Goal: Transaction & Acquisition: Purchase product/service

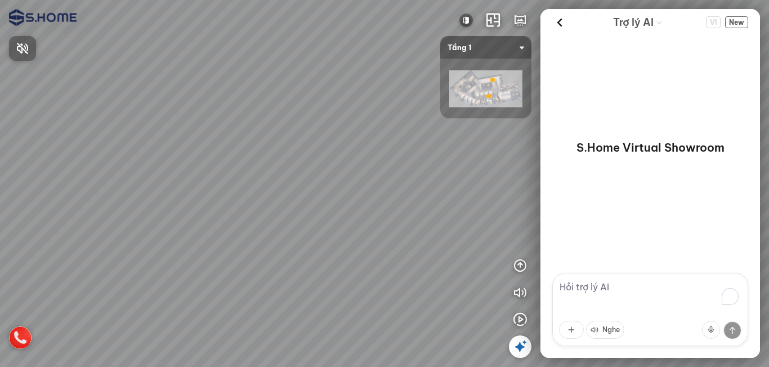
drag, startPoint x: 412, startPoint y: 210, endPoint x: 416, endPoint y: 105, distance: 104.3
click at [416, 105] on div at bounding box center [384, 183] width 769 height 367
click at [400, 105] on div at bounding box center [384, 183] width 769 height 367
click at [517, 110] on div "INFO: krpano 1.20.8 (build 2020-09-15) INFO: HTML5/Desktop - Chrome 140.0 - Web…" at bounding box center [384, 183] width 769 height 367
click at [452, 139] on div at bounding box center [384, 183] width 769 height 367
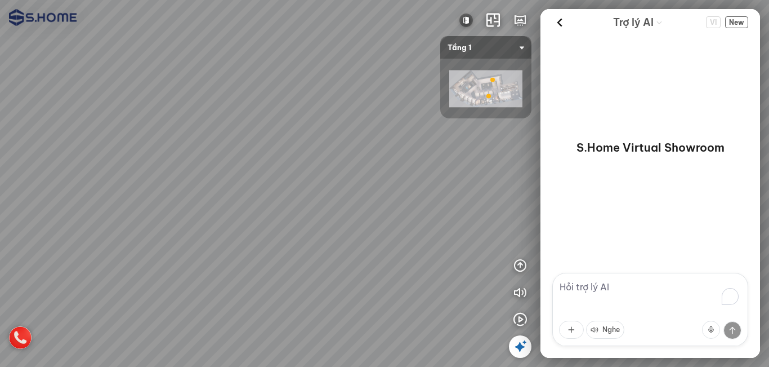
drag, startPoint x: 363, startPoint y: 141, endPoint x: 492, endPoint y: 171, distance: 132.9
click at [493, 170] on div at bounding box center [384, 183] width 769 height 367
drag, startPoint x: 234, startPoint y: 143, endPoint x: 423, endPoint y: 194, distance: 195.7
click at [446, 200] on div at bounding box center [384, 183] width 769 height 367
drag, startPoint x: 356, startPoint y: 170, endPoint x: 398, endPoint y: 211, distance: 58.9
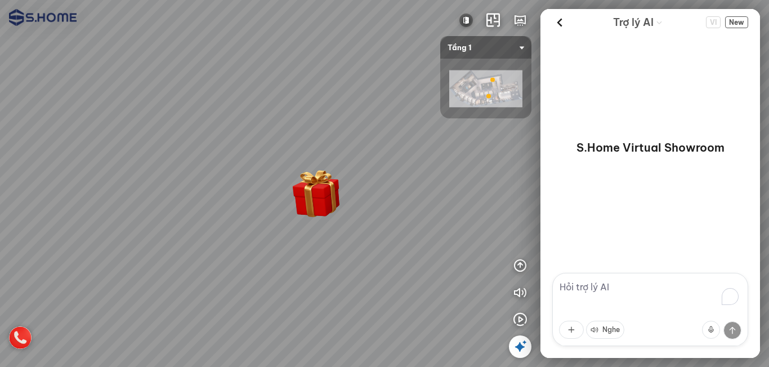
click at [360, 192] on div at bounding box center [384, 183] width 769 height 367
click at [520, 294] on icon "button" at bounding box center [521, 293] width 14 height 14
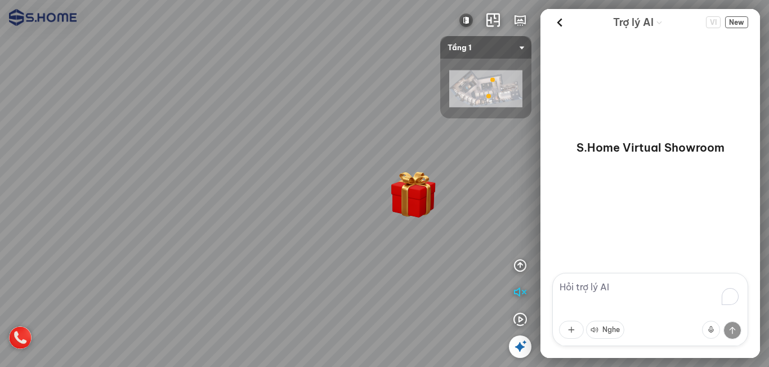
drag, startPoint x: 460, startPoint y: 290, endPoint x: 444, endPoint y: 286, distance: 16.4
click at [462, 291] on div at bounding box center [384, 183] width 769 height 367
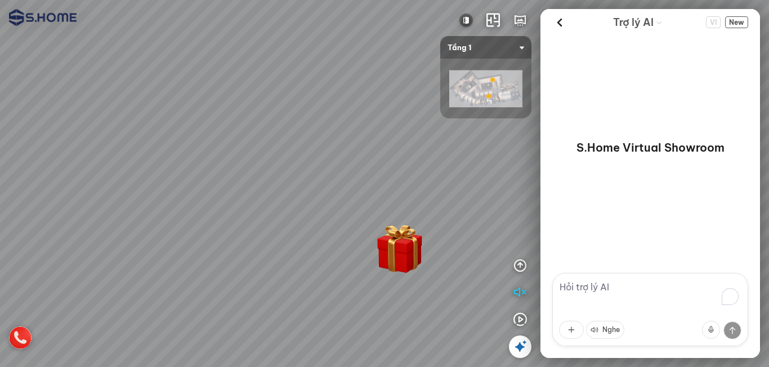
drag, startPoint x: 434, startPoint y: 268, endPoint x: 373, endPoint y: 315, distance: 76.3
click at [373, 315] on div at bounding box center [384, 183] width 769 height 367
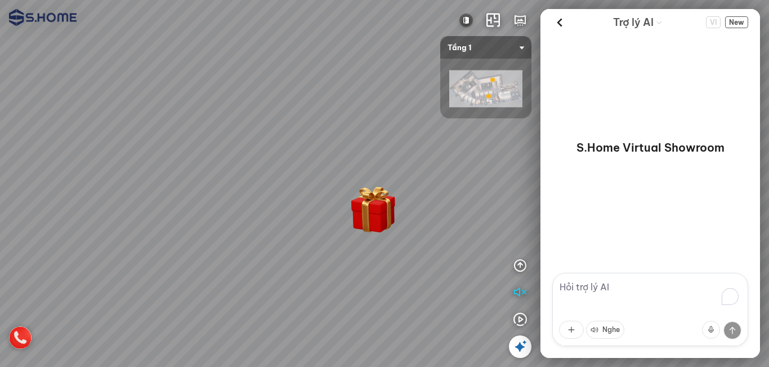
drag, startPoint x: 381, startPoint y: 317, endPoint x: 354, endPoint y: 279, distance: 46.4
click at [354, 279] on div at bounding box center [384, 183] width 769 height 367
drag, startPoint x: 380, startPoint y: 297, endPoint x: 312, endPoint y: 256, distance: 79.6
click at [312, 256] on div at bounding box center [384, 183] width 769 height 367
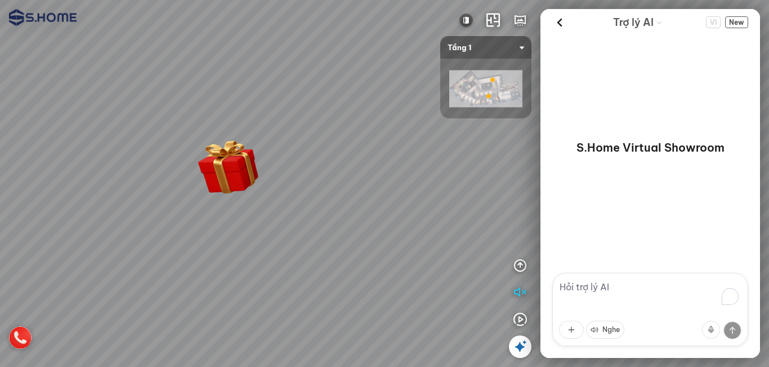
drag, startPoint x: 339, startPoint y: 256, endPoint x: 265, endPoint y: 255, distance: 73.2
click at [227, 255] on div at bounding box center [384, 183] width 769 height 367
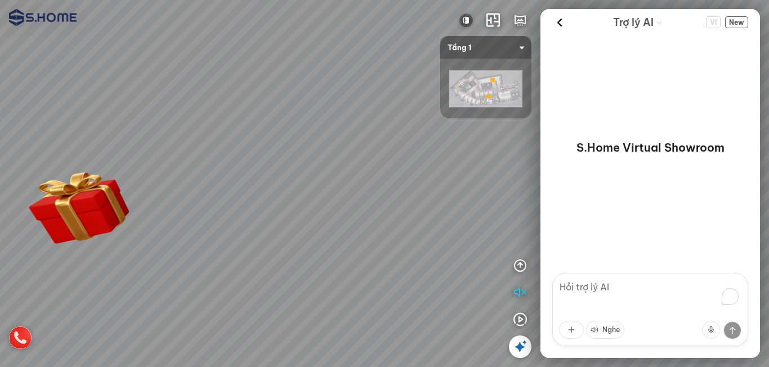
drag, startPoint x: 347, startPoint y: 235, endPoint x: 182, endPoint y: 238, distance: 164.5
click at [168, 232] on div at bounding box center [384, 183] width 769 height 367
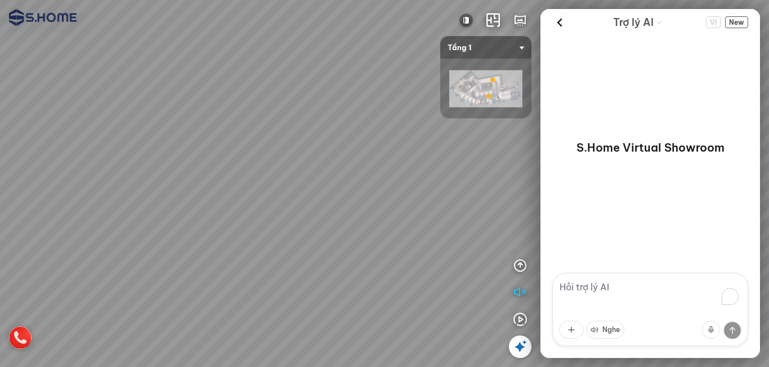
drag, startPoint x: 201, startPoint y: 224, endPoint x: 346, endPoint y: 207, distance: 146.9
click at [328, 207] on div at bounding box center [384, 183] width 769 height 367
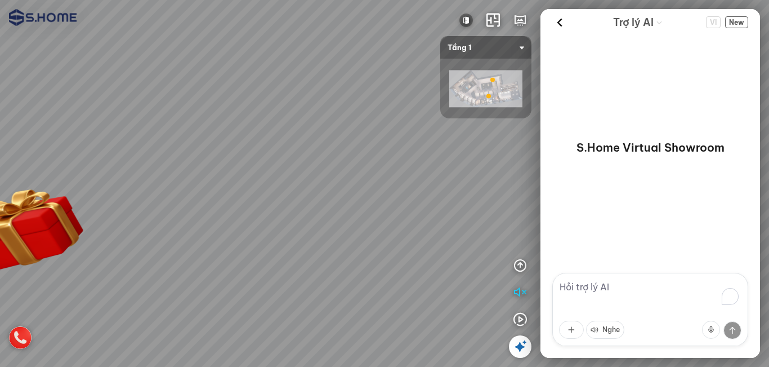
drag, startPoint x: 306, startPoint y: 206, endPoint x: 403, endPoint y: 251, distance: 106.8
click at [400, 249] on div at bounding box center [384, 183] width 769 height 367
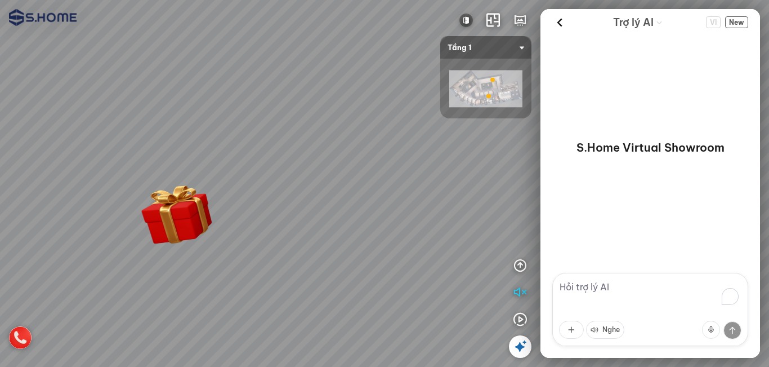
drag, startPoint x: 347, startPoint y: 251, endPoint x: 451, endPoint y: 256, distance: 104.4
click at [451, 256] on div at bounding box center [384, 183] width 769 height 367
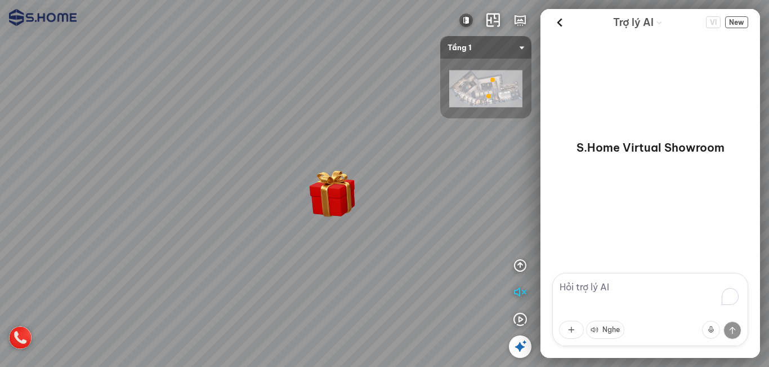
click at [454, 261] on div at bounding box center [384, 183] width 769 height 367
click at [468, 20] on img at bounding box center [467, 21] width 14 height 14
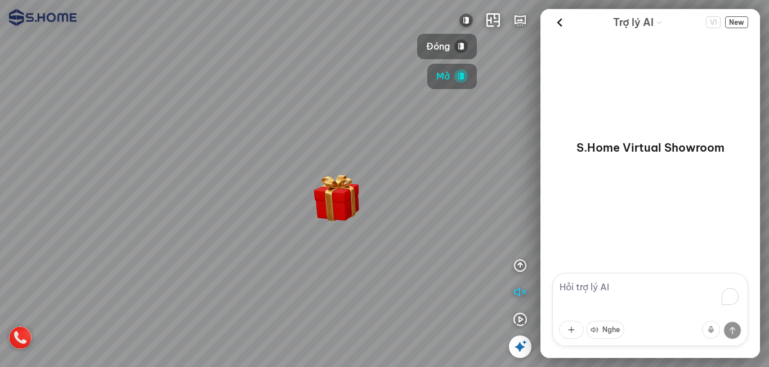
drag, startPoint x: 449, startPoint y: 51, endPoint x: 480, endPoint y: 137, distance: 92.1
click at [449, 50] on span "Đóng" at bounding box center [438, 46] width 24 height 14
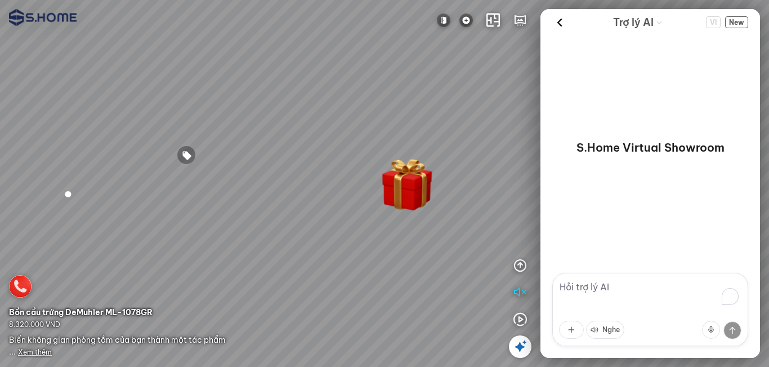
drag, startPoint x: 412, startPoint y: 237, endPoint x: 382, endPoint y: 237, distance: 29.9
click at [383, 237] on div at bounding box center [384, 183] width 769 height 367
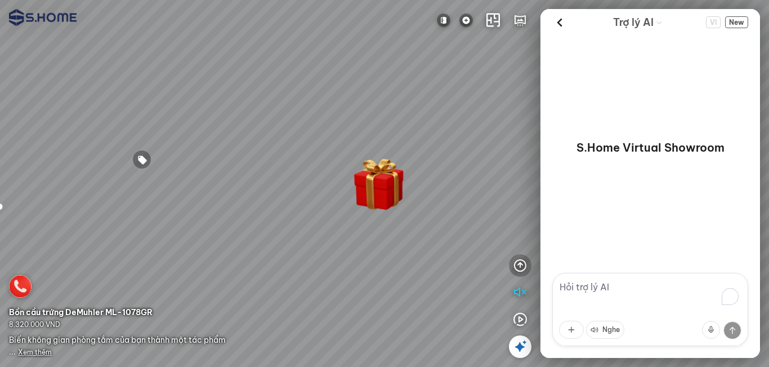
click at [519, 265] on icon "button" at bounding box center [521, 266] width 14 height 14
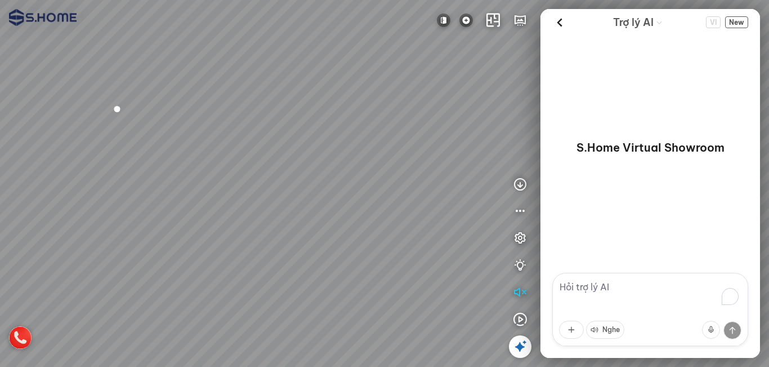
drag, startPoint x: 391, startPoint y: 201, endPoint x: 410, endPoint y: 141, distance: 62.7
click at [411, 141] on div at bounding box center [384, 183] width 769 height 367
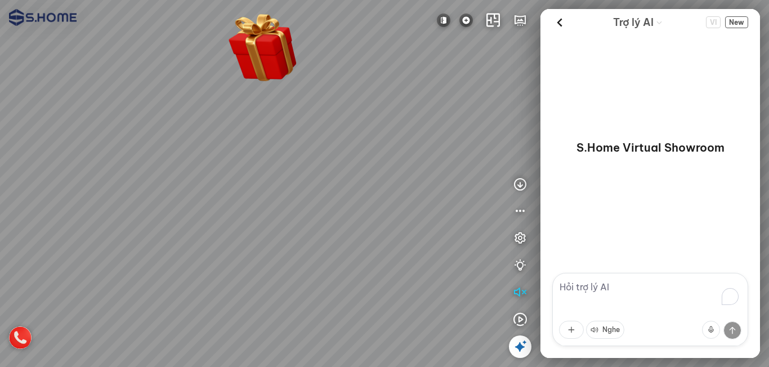
drag, startPoint x: 334, startPoint y: 154, endPoint x: 253, endPoint y: 137, distance: 82.7
click at [253, 137] on div at bounding box center [384, 183] width 769 height 367
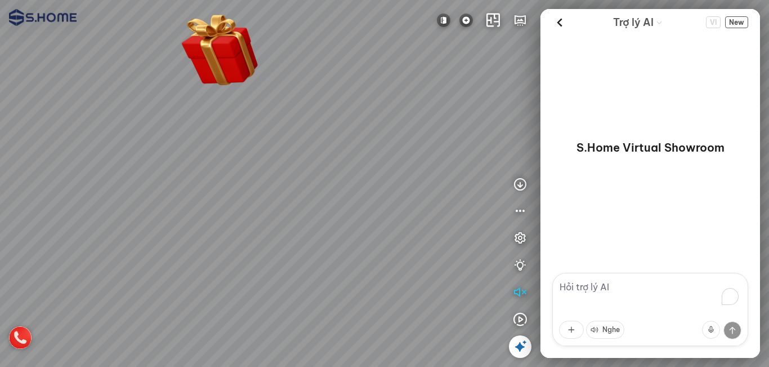
drag, startPoint x: 331, startPoint y: 145, endPoint x: 114, endPoint y: 154, distance: 216.5
click at [87, 154] on div at bounding box center [384, 183] width 769 height 367
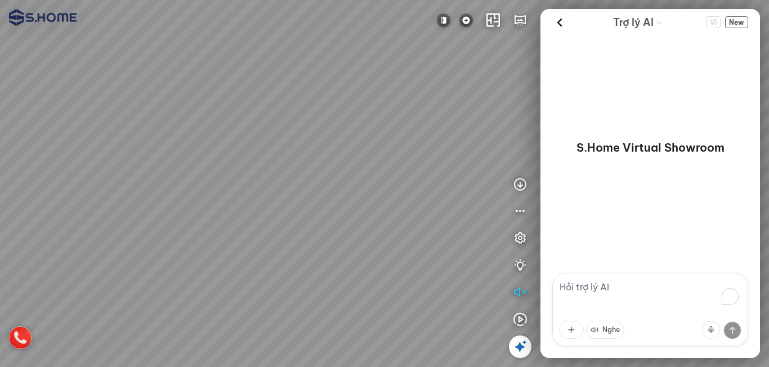
drag, startPoint x: 280, startPoint y: 158, endPoint x: 270, endPoint y: 189, distance: 33.0
click at [335, 239] on div at bounding box center [384, 183] width 769 height 367
drag, startPoint x: 270, startPoint y: 189, endPoint x: 320, endPoint y: 227, distance: 62.7
click at [320, 227] on div at bounding box center [384, 183] width 769 height 367
drag, startPoint x: 312, startPoint y: 221, endPoint x: 440, endPoint y: 241, distance: 129.8
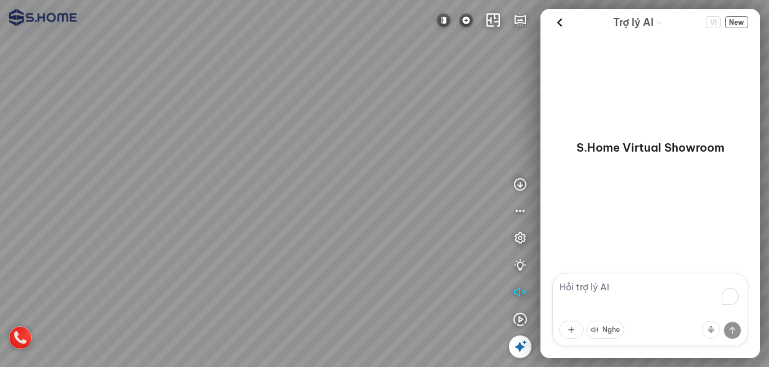
click at [440, 240] on div at bounding box center [384, 183] width 769 height 367
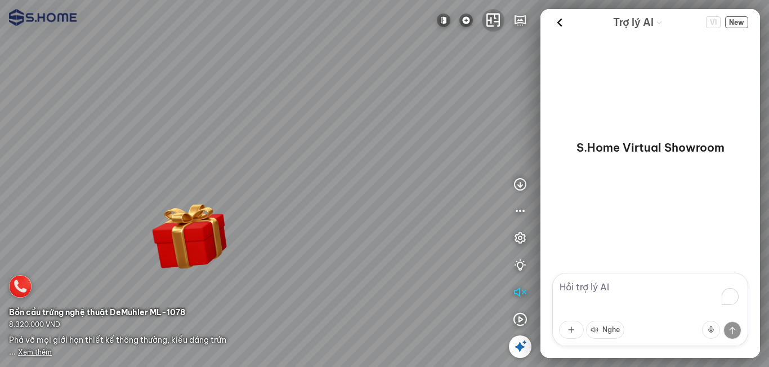
click at [491, 23] on icon "button" at bounding box center [494, 21] width 14 height 14
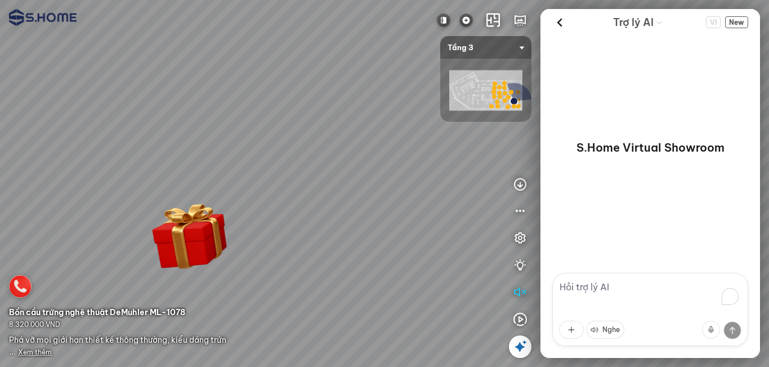
click at [469, 83] on img at bounding box center [485, 90] width 73 height 41
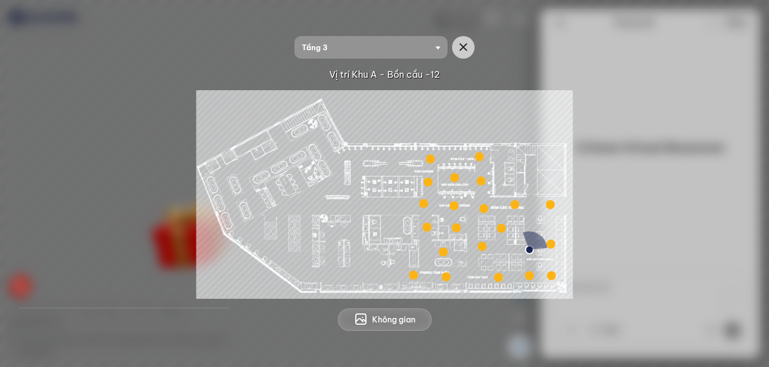
click at [513, 206] on div at bounding box center [514, 204] width 9 height 9
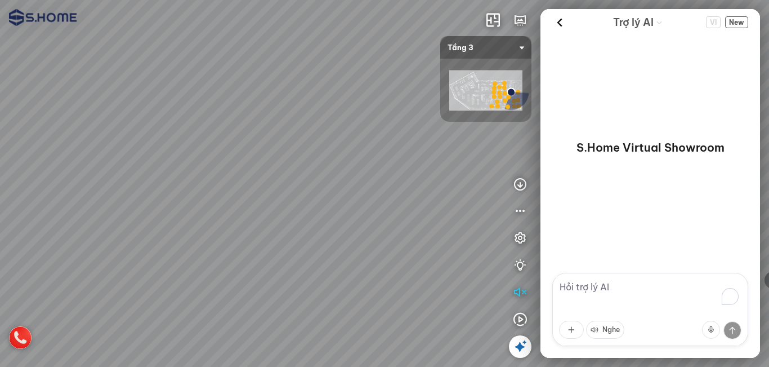
drag, startPoint x: 407, startPoint y: 232, endPoint x: 217, endPoint y: 173, distance: 199.4
click at [185, 166] on div at bounding box center [384, 183] width 769 height 367
drag, startPoint x: 358, startPoint y: 190, endPoint x: 144, endPoint y: 180, distance: 213.7
click at [137, 180] on div at bounding box center [384, 183] width 769 height 367
drag, startPoint x: 282, startPoint y: 180, endPoint x: 514, endPoint y: 222, distance: 235.4
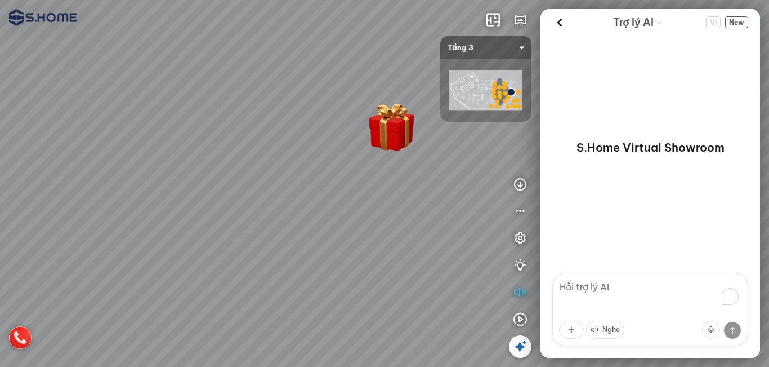
click at [513, 221] on div "INFO: krpano 1.20.8 (build 2020-09-15) INFO: HTML5/Desktop - Chrome 140.0 - Web…" at bounding box center [384, 183] width 769 height 367
drag, startPoint x: 355, startPoint y: 216, endPoint x: 425, endPoint y: 213, distance: 69.9
click at [424, 213] on div at bounding box center [384, 183] width 769 height 367
drag, startPoint x: 403, startPoint y: 241, endPoint x: 462, endPoint y: 185, distance: 80.9
click at [462, 185] on div at bounding box center [384, 183] width 769 height 367
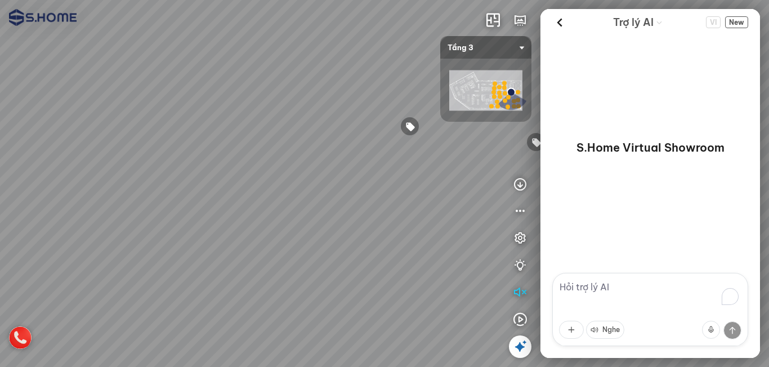
drag, startPoint x: 415, startPoint y: 210, endPoint x: 369, endPoint y: 201, distance: 46.5
click at [367, 201] on div at bounding box center [384, 183] width 769 height 367
drag, startPoint x: 397, startPoint y: 181, endPoint x: 385, endPoint y: 222, distance: 43.5
click at [385, 221] on div at bounding box center [384, 183] width 769 height 367
click at [388, 167] on div at bounding box center [387, 167] width 19 height 19
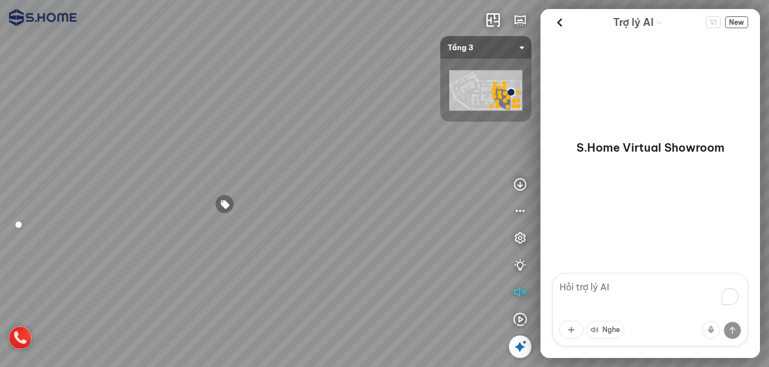
click at [460, 186] on div at bounding box center [384, 183] width 769 height 367
drag, startPoint x: 263, startPoint y: 132, endPoint x: 429, endPoint y: 131, distance: 165.6
click at [404, 131] on div at bounding box center [384, 183] width 769 height 367
drag, startPoint x: 407, startPoint y: 134, endPoint x: 437, endPoint y: 135, distance: 30.4
click at [437, 132] on div at bounding box center [384, 183] width 769 height 367
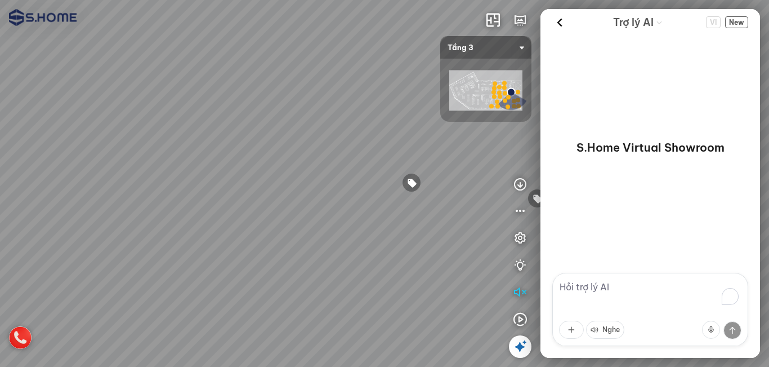
click at [412, 184] on div at bounding box center [411, 182] width 19 height 19
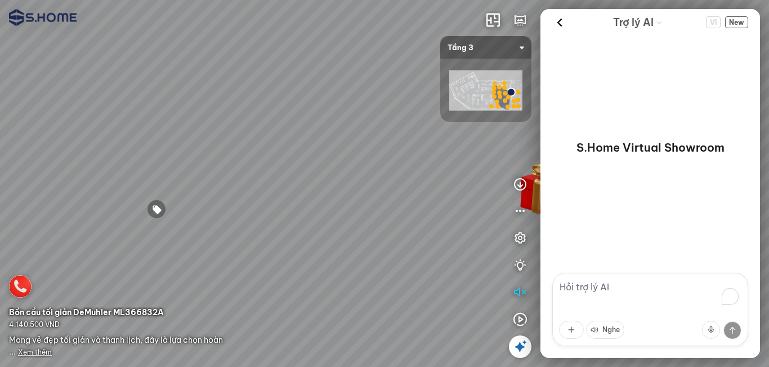
click at [522, 343] on icon at bounding box center [521, 347] width 14 height 14
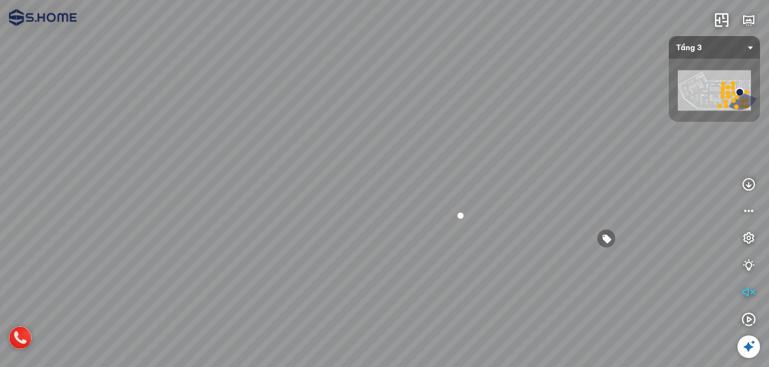
drag, startPoint x: 398, startPoint y: 212, endPoint x: 479, endPoint y: 245, distance: 87.7
click at [478, 245] on div at bounding box center [384, 183] width 769 height 367
drag, startPoint x: 513, startPoint y: 206, endPoint x: 468, endPoint y: 191, distance: 47.6
click at [441, 156] on div at bounding box center [384, 183] width 769 height 367
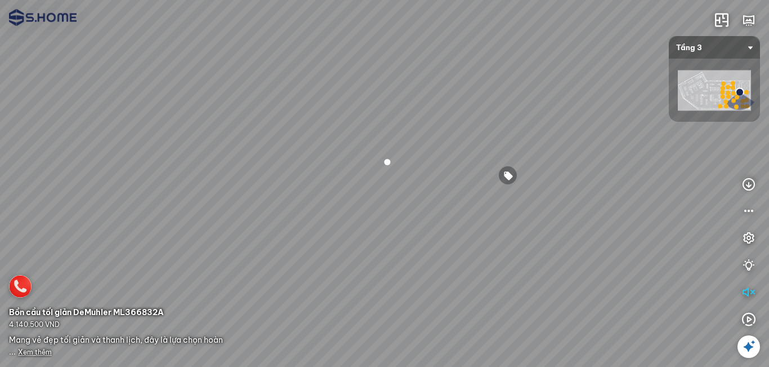
click at [748, 349] on icon at bounding box center [749, 347] width 14 height 14
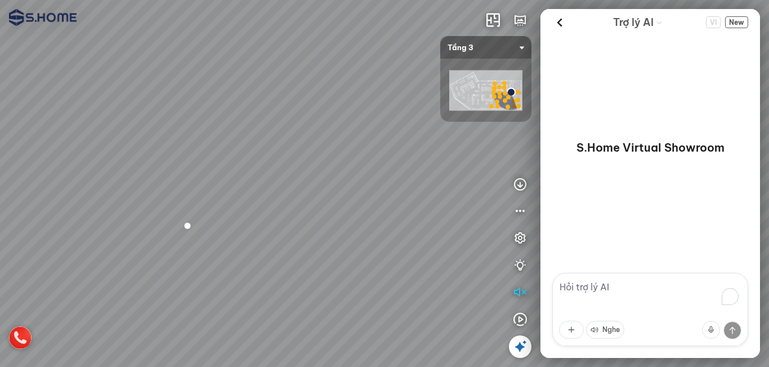
drag, startPoint x: 336, startPoint y: 211, endPoint x: 278, endPoint y: 254, distance: 72.1
click at [278, 254] on div at bounding box center [384, 183] width 769 height 367
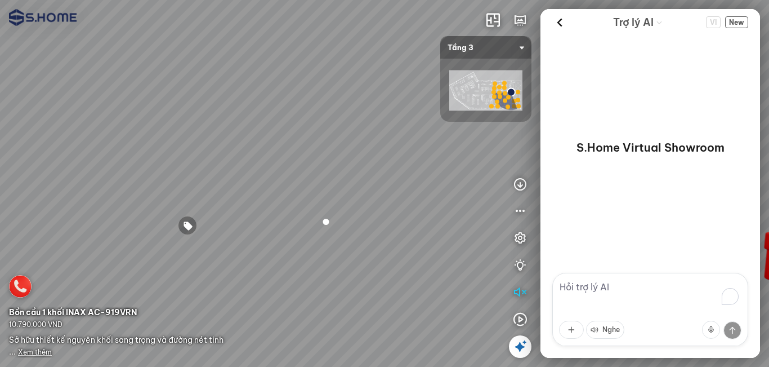
drag, startPoint x: 269, startPoint y: 259, endPoint x: 412, endPoint y: 257, distance: 143.1
click at [409, 257] on div at bounding box center [384, 183] width 769 height 367
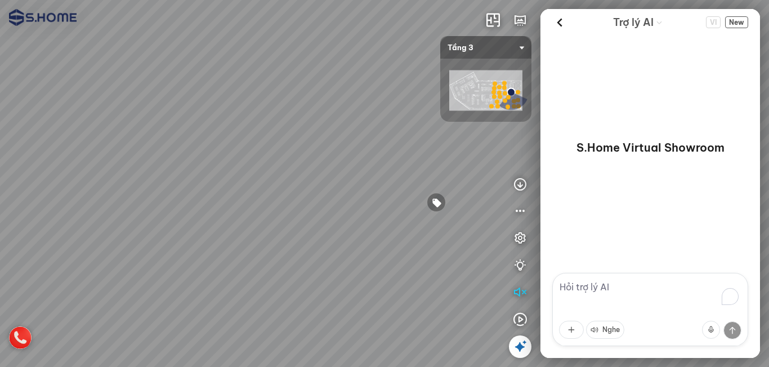
drag, startPoint x: 323, startPoint y: 265, endPoint x: 293, endPoint y: 247, distance: 34.4
click at [293, 247] on div at bounding box center [384, 183] width 769 height 367
drag, startPoint x: 364, startPoint y: 250, endPoint x: 324, endPoint y: 246, distance: 40.2
click at [324, 246] on div at bounding box center [384, 183] width 769 height 367
click at [382, 187] on div at bounding box center [382, 189] width 19 height 19
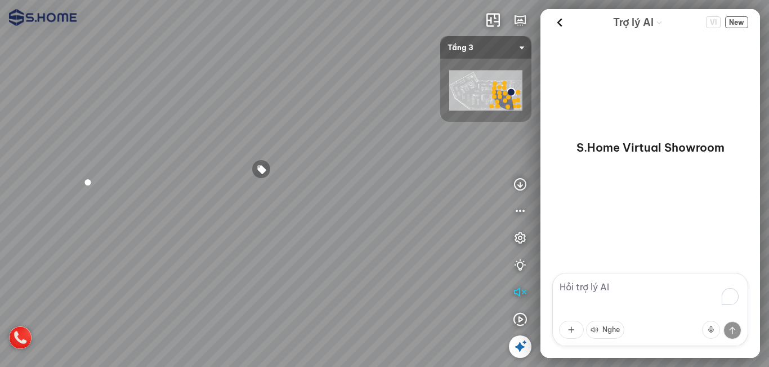
drag, startPoint x: 308, startPoint y: 228, endPoint x: 186, endPoint y: 198, distance: 126.0
click at [185, 201] on div at bounding box center [384, 183] width 769 height 367
drag, startPoint x: 339, startPoint y: 138, endPoint x: 365, endPoint y: 118, distance: 32.9
click at [319, 118] on div at bounding box center [384, 183] width 769 height 367
drag, startPoint x: 349, startPoint y: 86, endPoint x: 368, endPoint y: 90, distance: 20.2
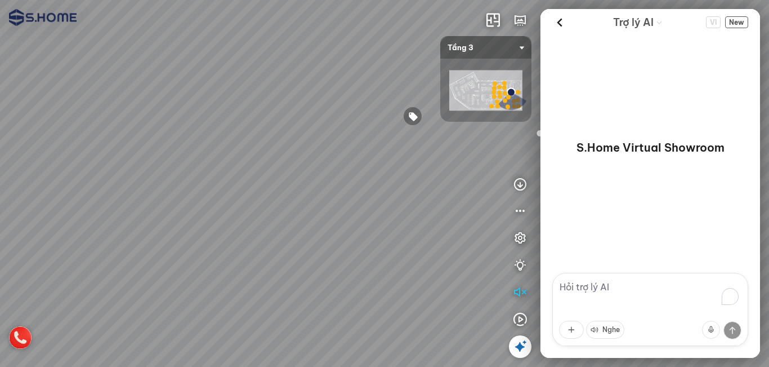
click at [367, 86] on div at bounding box center [384, 183] width 769 height 367
drag, startPoint x: 282, startPoint y: 137, endPoint x: 365, endPoint y: 134, distance: 82.9
click at [411, 133] on div at bounding box center [384, 183] width 769 height 367
click at [155, 130] on div at bounding box center [384, 183] width 769 height 367
drag, startPoint x: 280, startPoint y: 136, endPoint x: 151, endPoint y: 136, distance: 129.0
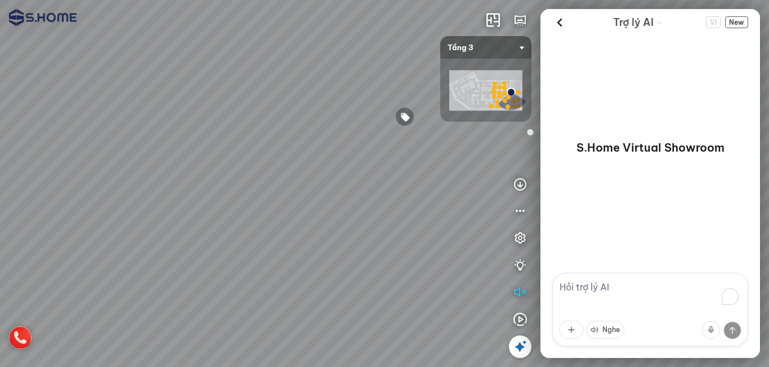
click at [151, 136] on div at bounding box center [384, 183] width 769 height 367
drag, startPoint x: 368, startPoint y: 181, endPoint x: 378, endPoint y: 235, distance: 54.9
click at [378, 235] on div at bounding box center [384, 183] width 769 height 367
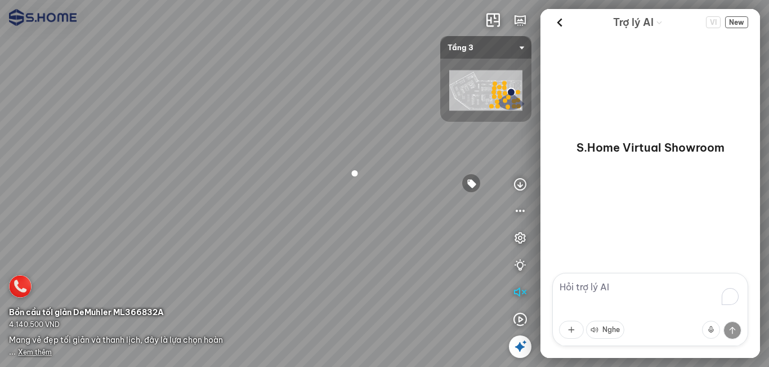
click at [32, 353] on span "Xem thêm" at bounding box center [35, 352] width 34 height 8
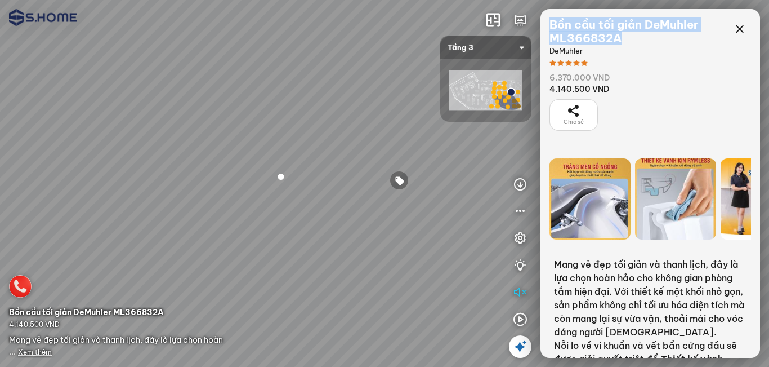
drag, startPoint x: 624, startPoint y: 37, endPoint x: 542, endPoint y: 25, distance: 82.4
click at [542, 25] on div "Bồn cầu tối giản DeMuhler ML366832A DeMuhler 6.370.000 VND 4.140.500 VND Chia sẻ" at bounding box center [651, 74] width 220 height 131
copy div "Bồn cầu tối giản DeMuhler ML366832A"
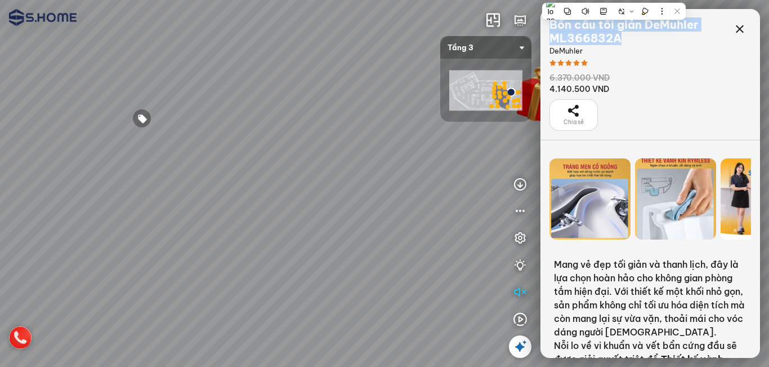
drag, startPoint x: 390, startPoint y: 268, endPoint x: 272, endPoint y: 195, distance: 138.0
click at [155, 185] on div at bounding box center [384, 183] width 769 height 367
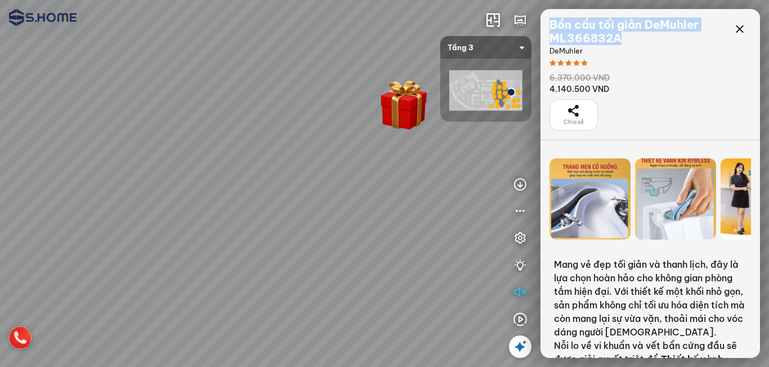
drag, startPoint x: 340, startPoint y: 186, endPoint x: 229, endPoint y: 287, distance: 149.5
click at [229, 286] on div at bounding box center [384, 183] width 769 height 367
drag, startPoint x: 314, startPoint y: 217, endPoint x: 310, endPoint y: 170, distance: 47.5
click at [310, 170] on div at bounding box center [384, 183] width 769 height 367
drag, startPoint x: 310, startPoint y: 169, endPoint x: 289, endPoint y: 222, distance: 57.4
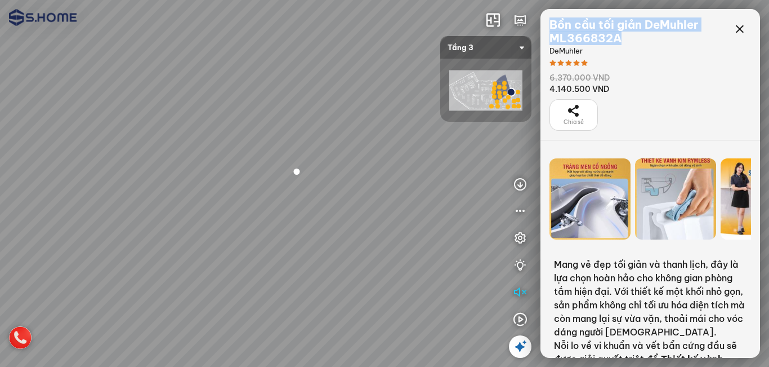
click at [288, 222] on div at bounding box center [384, 183] width 769 height 367
click at [376, 270] on div "INFO: krpano 1.20.8 (build 2020-09-15) INFO: HTML5/Desktop - Chrome 140.0 - Web…" at bounding box center [384, 183] width 769 height 367
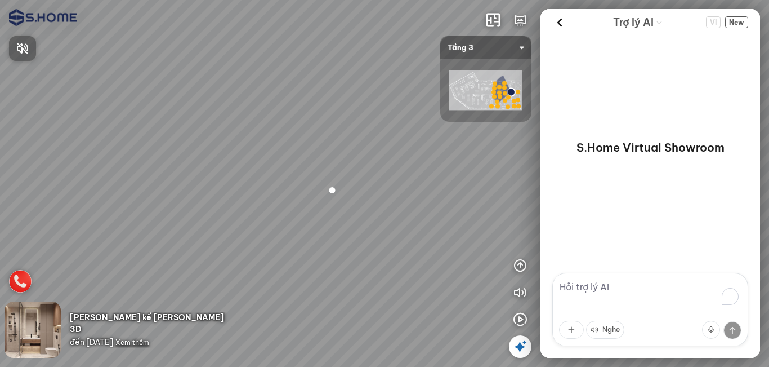
drag, startPoint x: 324, startPoint y: 250, endPoint x: 247, endPoint y: 253, distance: 77.2
click at [247, 253] on div at bounding box center [384, 183] width 769 height 367
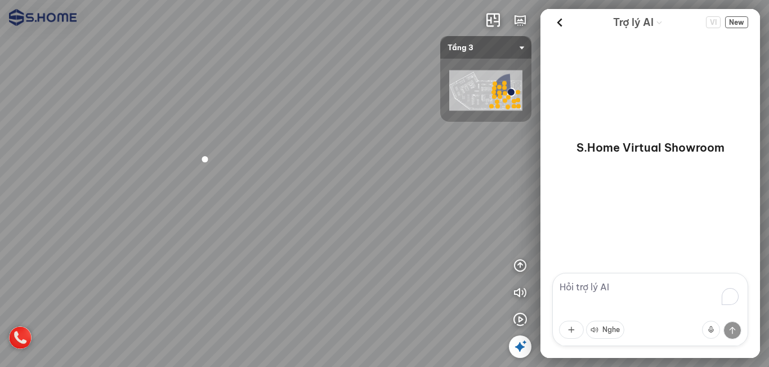
drag, startPoint x: 320, startPoint y: 258, endPoint x: 209, endPoint y: 219, distance: 117.6
click at [209, 219] on div at bounding box center [384, 183] width 769 height 367
drag, startPoint x: 301, startPoint y: 191, endPoint x: 315, endPoint y: 203, distance: 18.4
click at [315, 203] on div at bounding box center [384, 183] width 769 height 367
drag, startPoint x: 294, startPoint y: 147, endPoint x: 343, endPoint y: 185, distance: 61.9
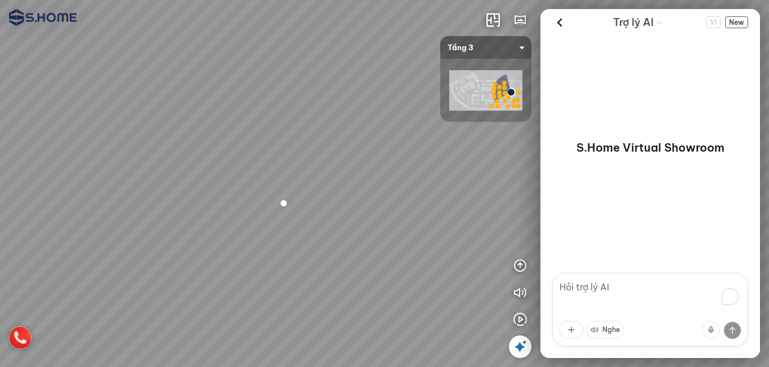
click at [339, 181] on div at bounding box center [384, 183] width 769 height 367
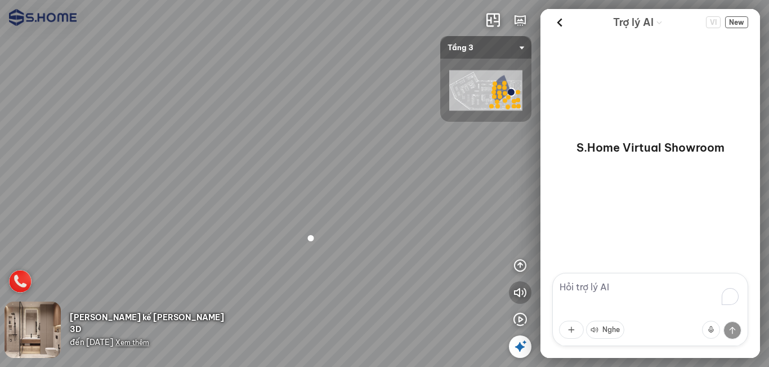
click at [520, 289] on icon "button" at bounding box center [521, 293] width 14 height 14
click at [518, 340] on icon at bounding box center [521, 347] width 14 height 14
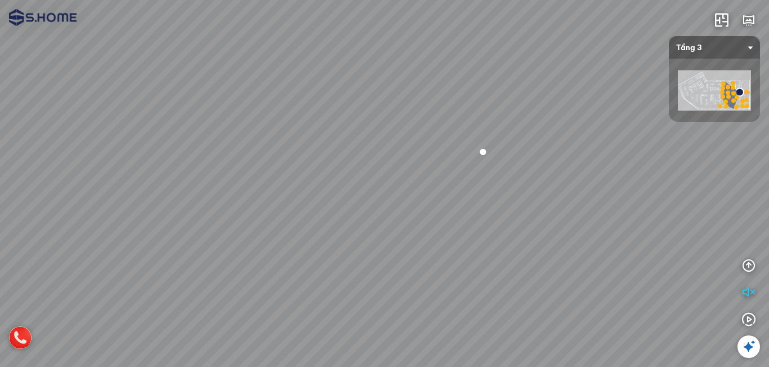
drag, startPoint x: 473, startPoint y: 306, endPoint x: 529, endPoint y: 230, distance: 95.4
click at [529, 230] on div at bounding box center [384, 183] width 769 height 367
drag, startPoint x: 399, startPoint y: 241, endPoint x: 559, endPoint y: 242, distance: 160.5
click at [544, 241] on div at bounding box center [384, 183] width 769 height 367
drag, startPoint x: 459, startPoint y: 240, endPoint x: 642, endPoint y: 227, distance: 183.0
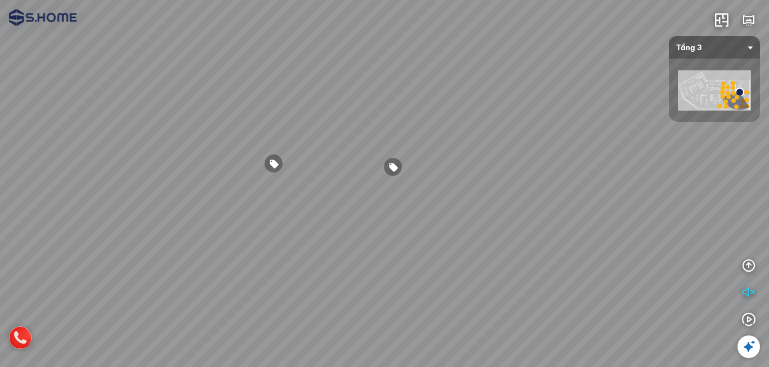
click at [575, 224] on div at bounding box center [384, 183] width 769 height 367
drag, startPoint x: 323, startPoint y: 241, endPoint x: 550, endPoint y: 243, distance: 227.0
click at [514, 239] on div at bounding box center [384, 183] width 769 height 367
drag, startPoint x: 478, startPoint y: 262, endPoint x: 377, endPoint y: 278, distance: 102.5
click at [384, 278] on div at bounding box center [384, 183] width 769 height 367
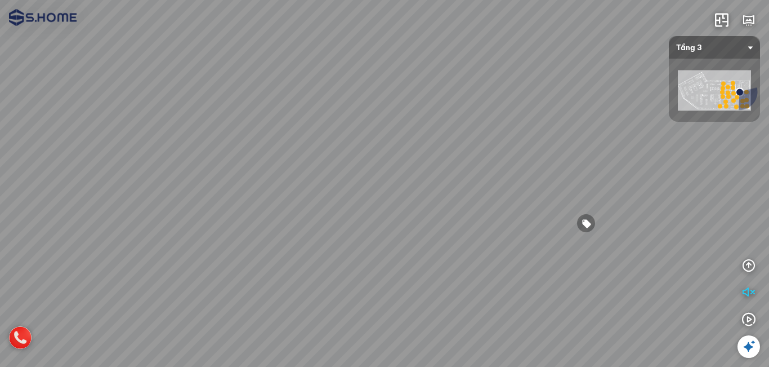
drag, startPoint x: 403, startPoint y: 234, endPoint x: 204, endPoint y: 236, distance: 199.4
click at [206, 235] on div at bounding box center [384, 183] width 769 height 367
drag, startPoint x: 465, startPoint y: 205, endPoint x: 210, endPoint y: 164, distance: 257.8
click at [210, 164] on div at bounding box center [384, 183] width 769 height 367
drag, startPoint x: 426, startPoint y: 251, endPoint x: 395, endPoint y: 290, distance: 49.7
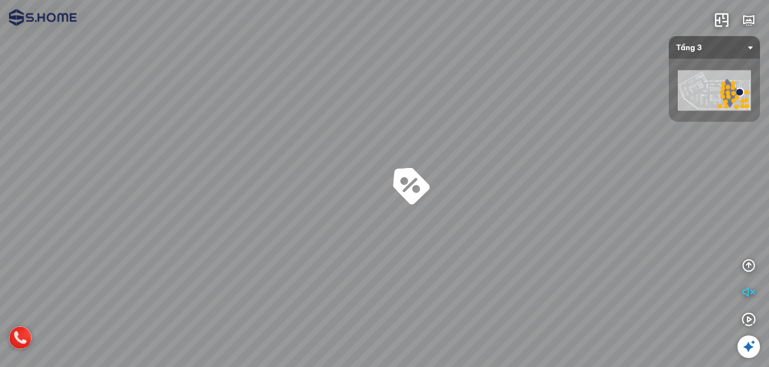
click at [395, 290] on div at bounding box center [384, 183] width 769 height 367
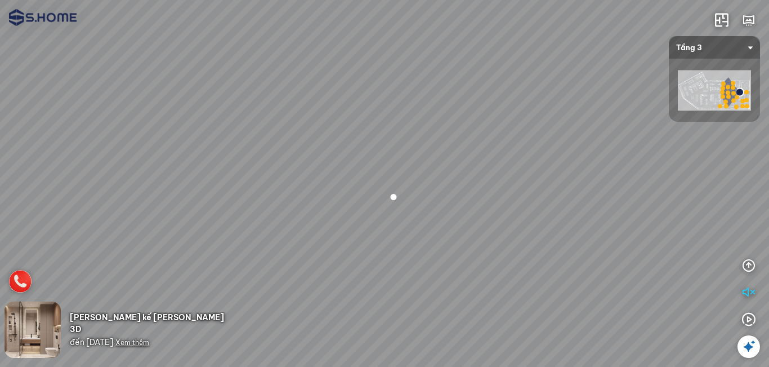
drag, startPoint x: 269, startPoint y: 206, endPoint x: 340, endPoint y: 180, distance: 76.1
click at [331, 181] on div at bounding box center [384, 183] width 769 height 367
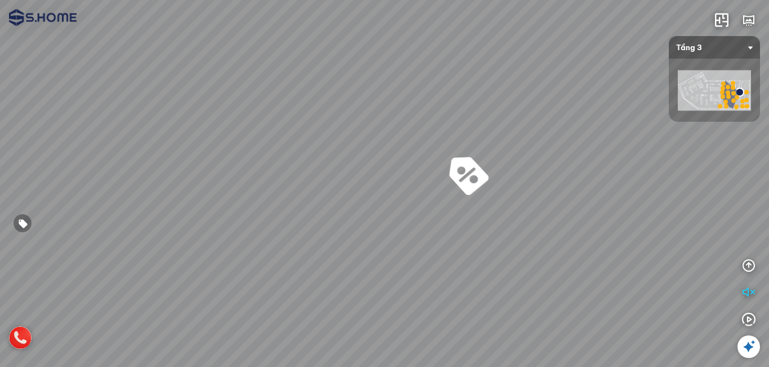
drag, startPoint x: 503, startPoint y: 241, endPoint x: 581, endPoint y: 254, distance: 78.8
click at [566, 251] on div at bounding box center [384, 183] width 769 height 367
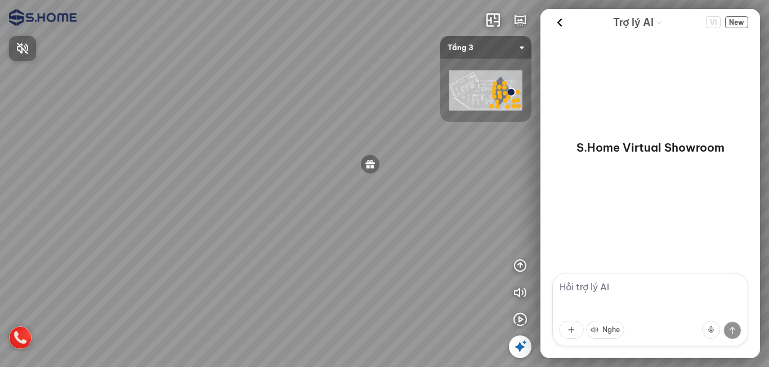
drag, startPoint x: 373, startPoint y: 172, endPoint x: 300, endPoint y: 191, distance: 75.0
click at [300, 191] on div at bounding box center [384, 183] width 769 height 367
click at [226, 183] on div at bounding box center [384, 183] width 769 height 367
drag, startPoint x: 371, startPoint y: 187, endPoint x: 342, endPoint y: 216, distance: 40.6
click at [342, 216] on div at bounding box center [384, 183] width 769 height 367
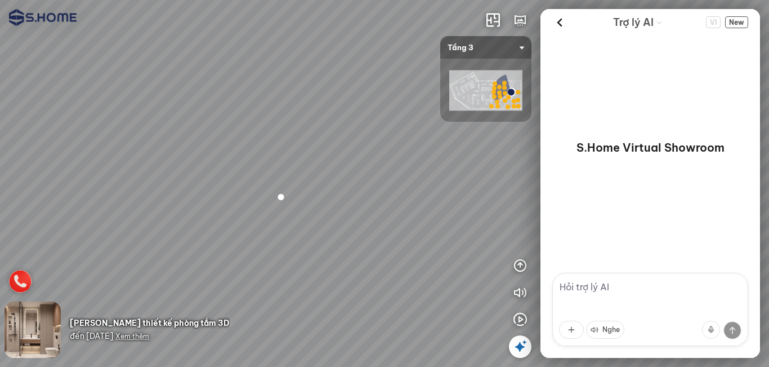
click at [283, 194] on div at bounding box center [280, 196] width 23 height 23
click at [519, 350] on icon at bounding box center [521, 347] width 14 height 14
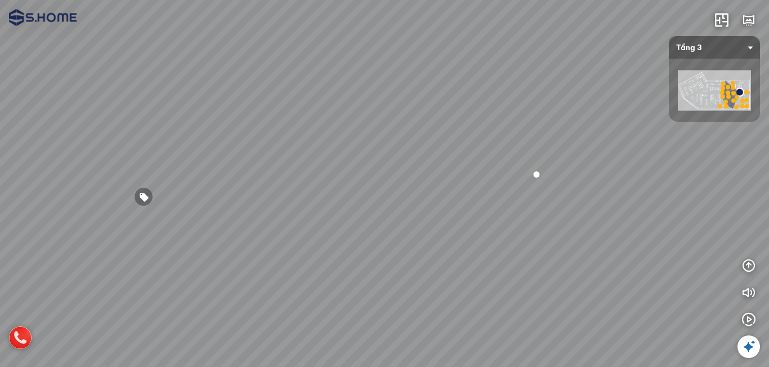
drag, startPoint x: 208, startPoint y: 210, endPoint x: 398, endPoint y: 193, distance: 191.1
click at [367, 194] on div at bounding box center [384, 183] width 769 height 367
drag, startPoint x: 369, startPoint y: 195, endPoint x: 485, endPoint y: 207, distance: 116.7
click at [485, 207] on div at bounding box center [384, 183] width 769 height 367
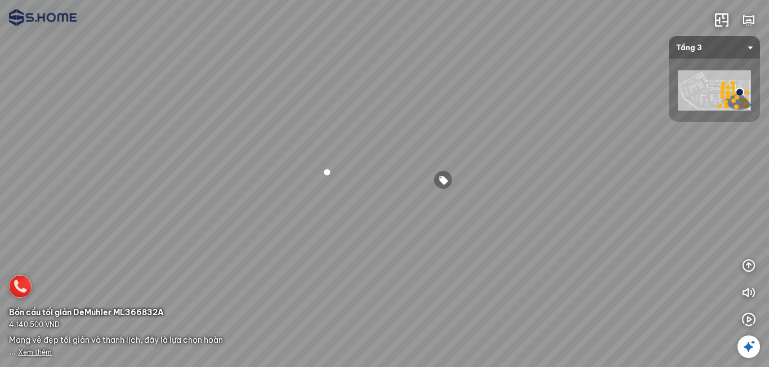
click at [327, 172] on div at bounding box center [327, 171] width 19 height 19
click at [40, 352] on span "Xem thêm" at bounding box center [35, 352] width 34 height 8
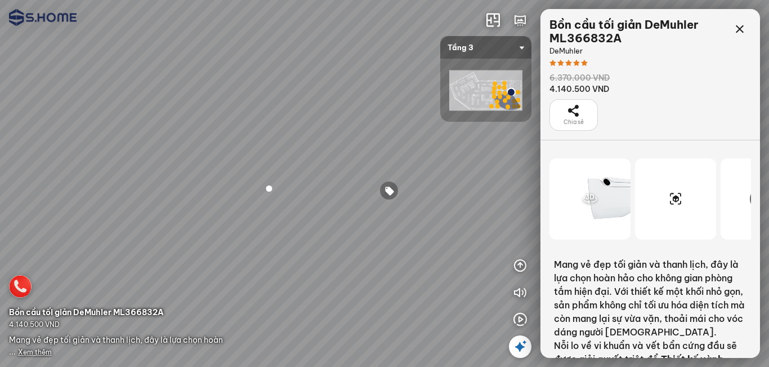
click at [592, 195] on icon at bounding box center [591, 199] width 14 height 14
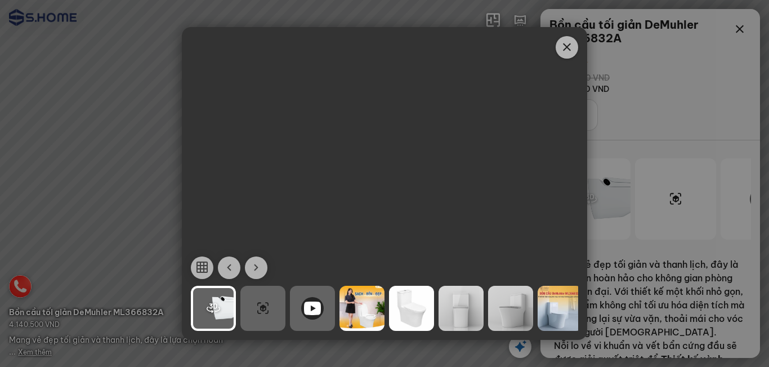
drag, startPoint x: 390, startPoint y: 209, endPoint x: 348, endPoint y: 215, distance: 42.6
click at [348, 215] on div at bounding box center [385, 184] width 406 height 144
drag, startPoint x: 416, startPoint y: 215, endPoint x: 366, endPoint y: 222, distance: 50.2
click at [368, 221] on div at bounding box center [385, 184] width 406 height 144
click at [259, 266] on icon "button" at bounding box center [257, 268] width 14 height 14
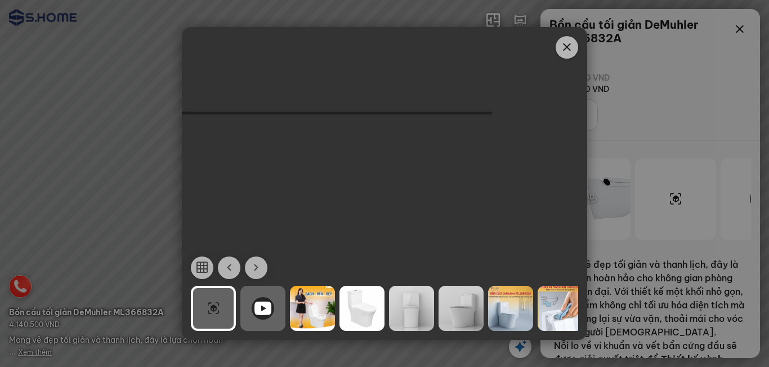
click at [268, 311] on icon at bounding box center [263, 308] width 17 height 14
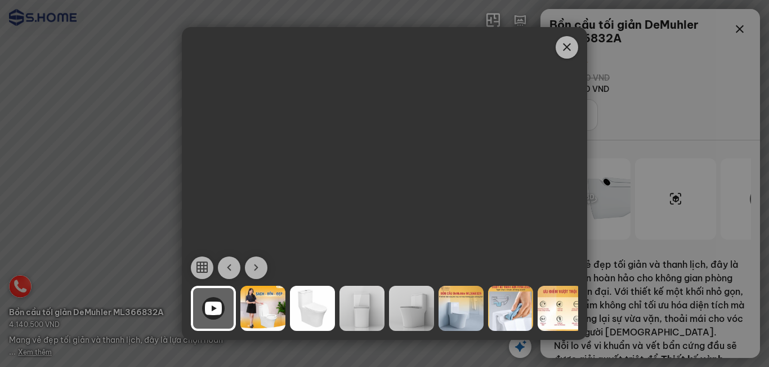
click at [252, 302] on div at bounding box center [263, 308] width 45 height 45
click at [256, 271] on icon "button" at bounding box center [257, 268] width 14 height 14
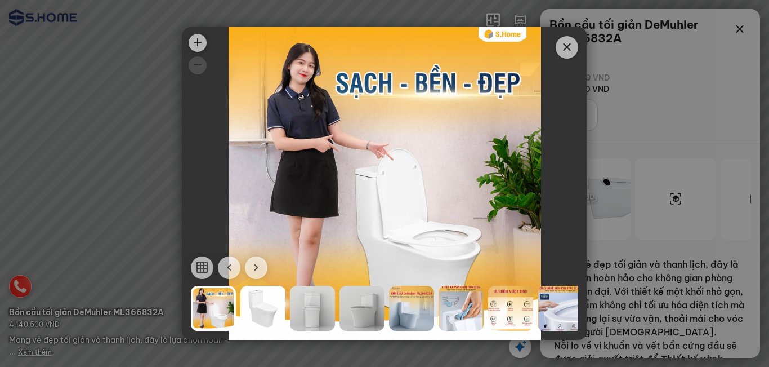
click at [228, 265] on icon "button" at bounding box center [229, 268] width 14 height 14
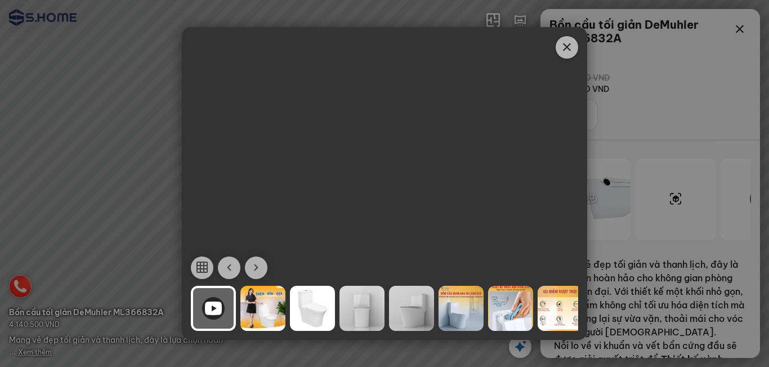
click at [228, 265] on icon "button" at bounding box center [229, 268] width 14 height 14
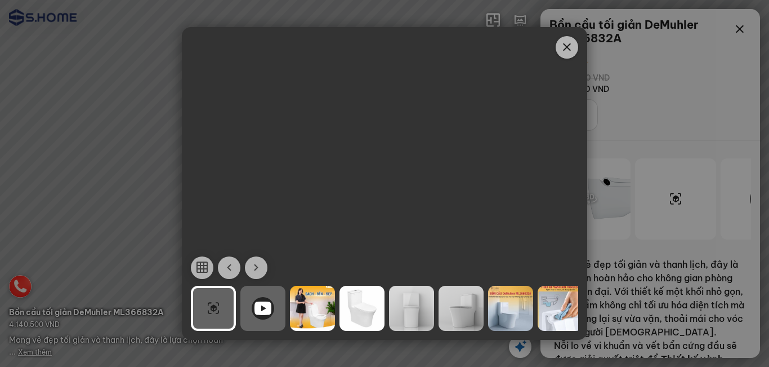
drag, startPoint x: 381, startPoint y: 206, endPoint x: 350, endPoint y: 182, distance: 38.9
click at [350, 182] on div "https://cdn3.clik.vn/clikvirtualtour/prod/info/model3d/1190/FBX_Laufen_Clea_DFP…" at bounding box center [385, 184] width 406 height 144
click at [230, 269] on icon "button" at bounding box center [229, 268] width 14 height 14
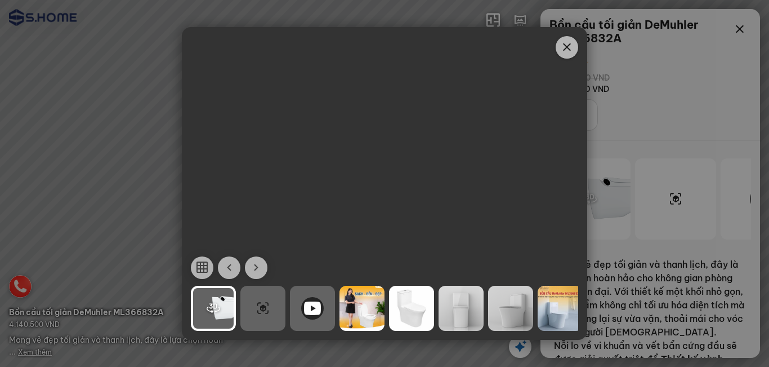
click at [253, 306] on div at bounding box center [263, 308] width 45 height 45
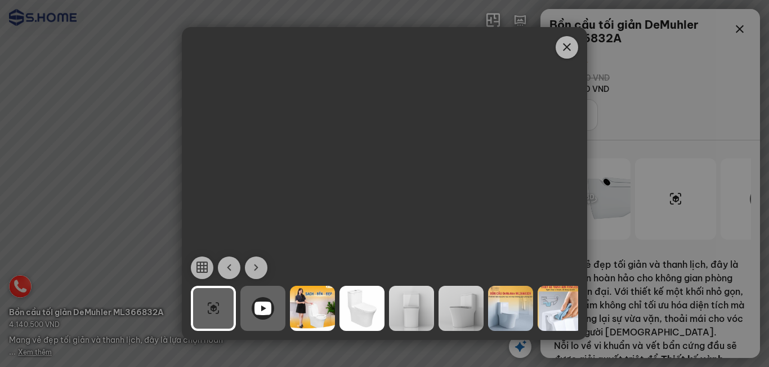
drag, startPoint x: 373, startPoint y: 203, endPoint x: 361, endPoint y: 227, distance: 26.4
click at [361, 227] on div "https://cdn3.clik.vn/clikvirtualtour/prod/info/model3d/1190/FBX_Laufen_Clea_DFP…" at bounding box center [385, 184] width 406 height 144
click at [234, 271] on icon "button" at bounding box center [229, 268] width 14 height 14
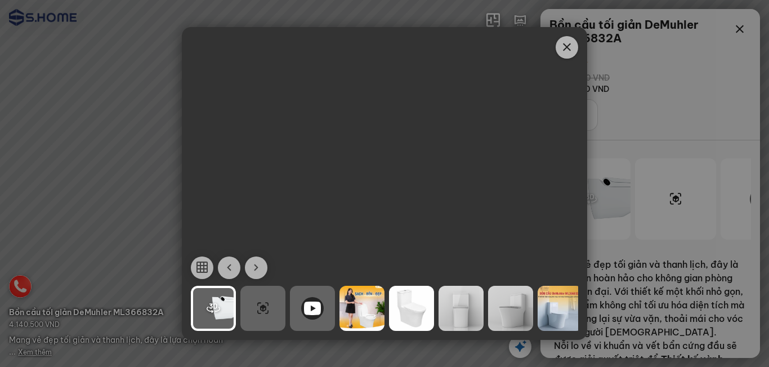
click at [221, 305] on div at bounding box center [213, 308] width 45 height 45
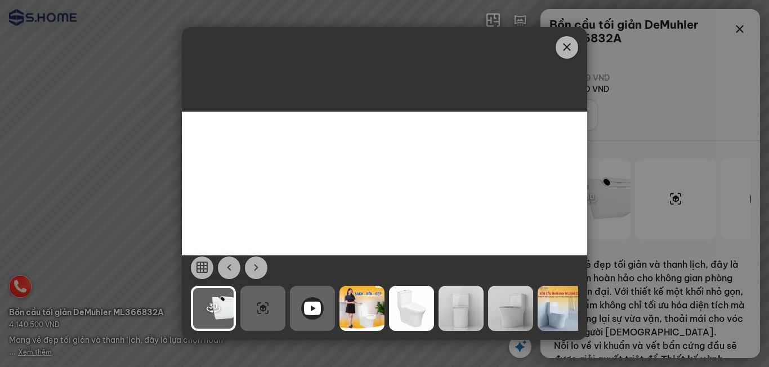
drag, startPoint x: 421, startPoint y: 193, endPoint x: 397, endPoint y: 193, distance: 24.2
click at [397, 193] on div "Clik ©" at bounding box center [385, 184] width 406 height 144
drag, startPoint x: 424, startPoint y: 194, endPoint x: 404, endPoint y: 196, distance: 19.8
click at [404, 196] on div "Clik ©" at bounding box center [385, 184] width 406 height 144
drag, startPoint x: 477, startPoint y: 186, endPoint x: 441, endPoint y: 190, distance: 35.7
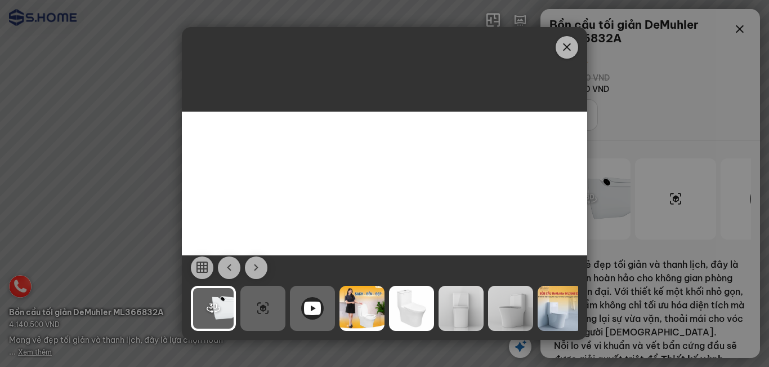
click at [434, 192] on div "Clik ©" at bounding box center [385, 184] width 406 height 144
click at [451, 187] on div "Clik ©" at bounding box center [385, 184] width 406 height 144
click at [567, 42] on icon "Close" at bounding box center [567, 48] width 14 height 14
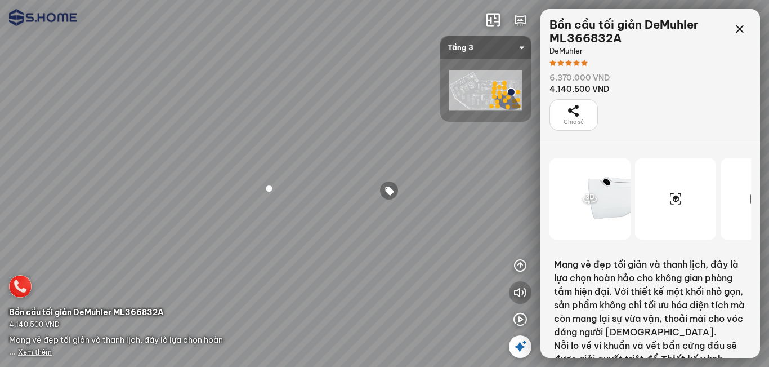
click at [516, 297] on icon "button" at bounding box center [521, 293] width 14 height 14
drag, startPoint x: 444, startPoint y: 208, endPoint x: 372, endPoint y: 124, distance: 110.6
click at [337, 106] on div at bounding box center [384, 183] width 769 height 367
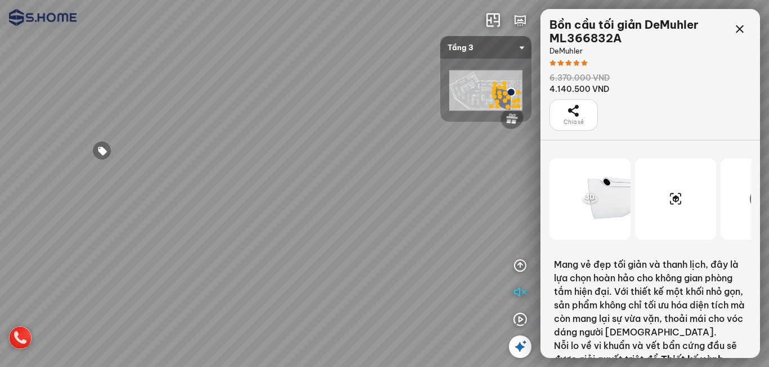
drag, startPoint x: 320, startPoint y: 168, endPoint x: 253, endPoint y: 220, distance: 85.5
click at [235, 217] on div at bounding box center [384, 183] width 769 height 367
drag, startPoint x: 244, startPoint y: 291, endPoint x: 417, endPoint y: 258, distance: 176.1
click at [378, 270] on div at bounding box center [384, 183] width 769 height 367
drag, startPoint x: 353, startPoint y: 215, endPoint x: 425, endPoint y: 243, distance: 77.6
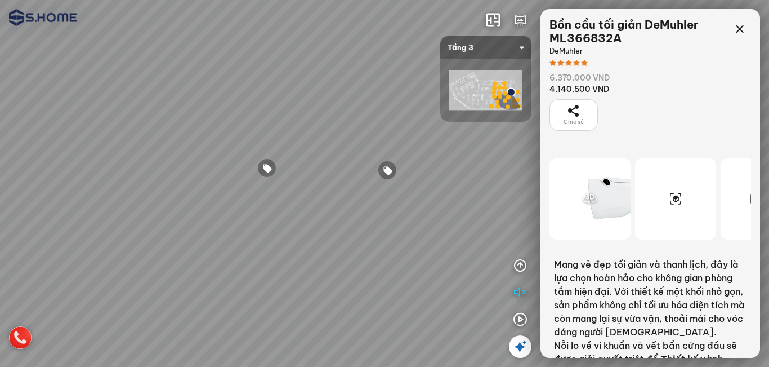
click at [425, 243] on div at bounding box center [384, 183] width 769 height 367
click at [270, 169] on div at bounding box center [266, 167] width 19 height 19
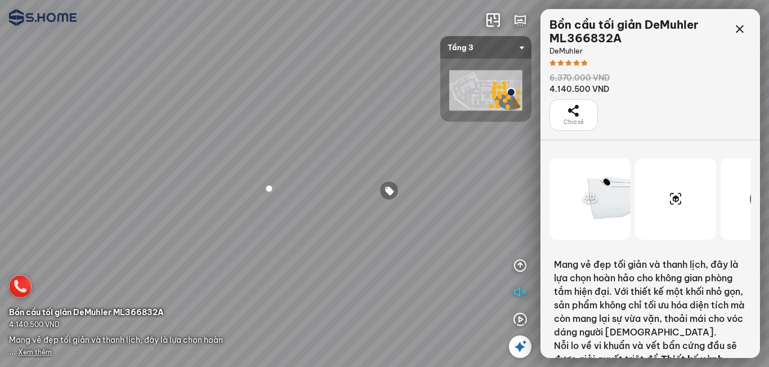
click at [571, 118] on span "Chia sẻ" at bounding box center [574, 122] width 20 height 9
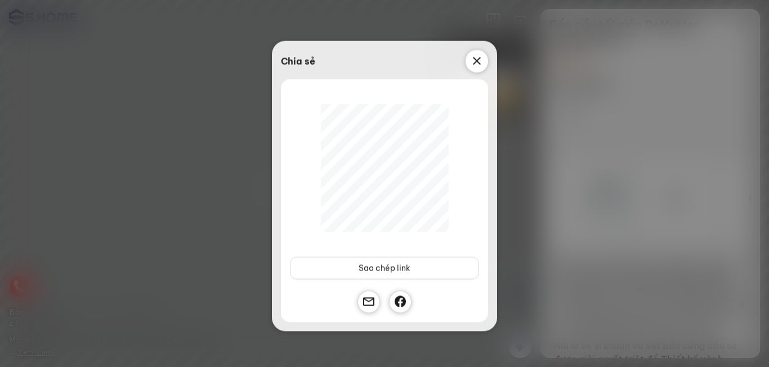
click at [478, 61] on icon at bounding box center [477, 61] width 14 height 14
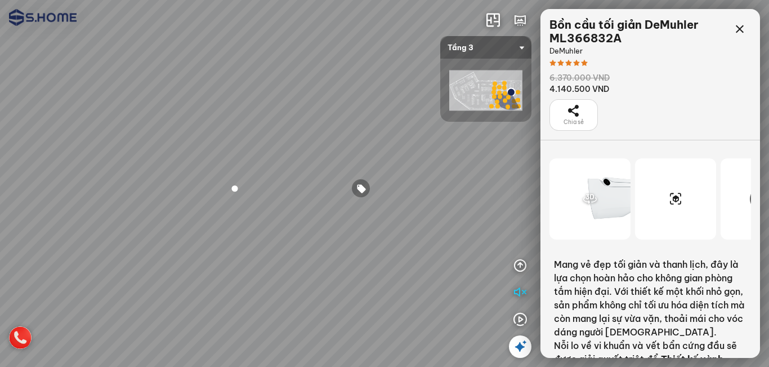
drag, startPoint x: 369, startPoint y: 125, endPoint x: 323, endPoint y: 120, distance: 46.5
click at [323, 120] on div at bounding box center [384, 183] width 769 height 367
drag, startPoint x: 368, startPoint y: 132, endPoint x: 324, endPoint y: 128, distance: 44.1
click at [325, 128] on div at bounding box center [384, 183] width 769 height 367
drag, startPoint x: 405, startPoint y: 181, endPoint x: 372, endPoint y: 184, distance: 32.8
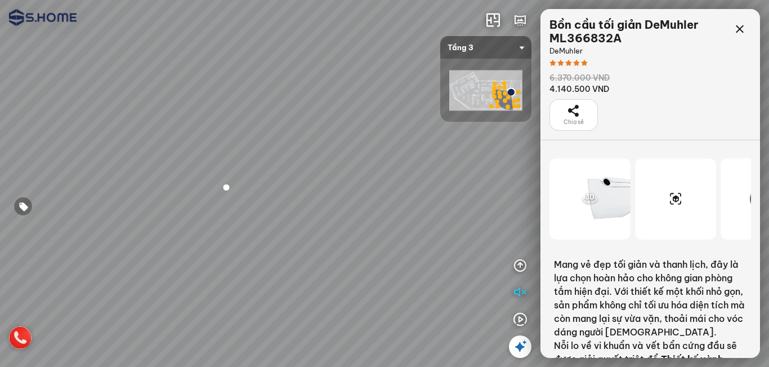
click at [334, 181] on div at bounding box center [384, 183] width 769 height 367
drag, startPoint x: 418, startPoint y: 195, endPoint x: 330, endPoint y: 194, distance: 88.4
click at [324, 194] on div at bounding box center [384, 183] width 769 height 367
drag, startPoint x: 418, startPoint y: 197, endPoint x: 362, endPoint y: 204, distance: 56.8
click at [362, 204] on div at bounding box center [384, 183] width 769 height 367
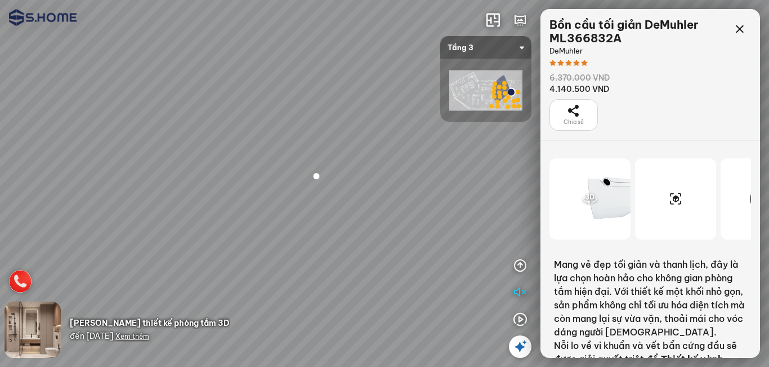
drag, startPoint x: 314, startPoint y: 231, endPoint x: 517, endPoint y: 203, distance: 204.8
click at [474, 203] on div at bounding box center [384, 183] width 769 height 367
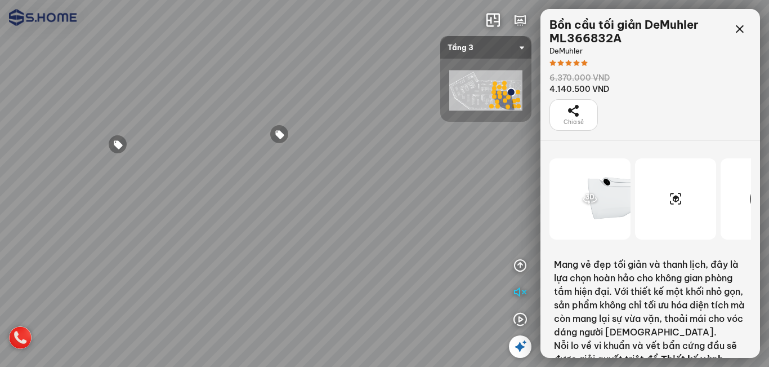
drag, startPoint x: 286, startPoint y: 236, endPoint x: 461, endPoint y: 263, distance: 177.8
click at [461, 263] on div at bounding box center [384, 183] width 769 height 367
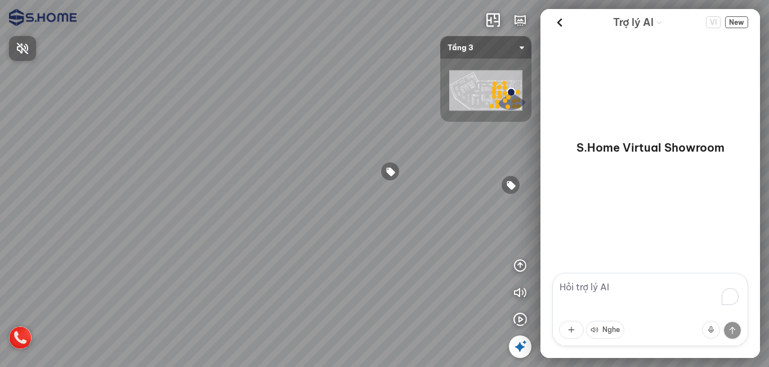
drag, startPoint x: 338, startPoint y: 175, endPoint x: 337, endPoint y: 158, distance: 16.9
click at [309, 170] on div at bounding box center [384, 183] width 769 height 367
drag, startPoint x: 262, startPoint y: 128, endPoint x: 225, endPoint y: 127, distance: 36.6
click at [225, 127] on div at bounding box center [384, 183] width 769 height 367
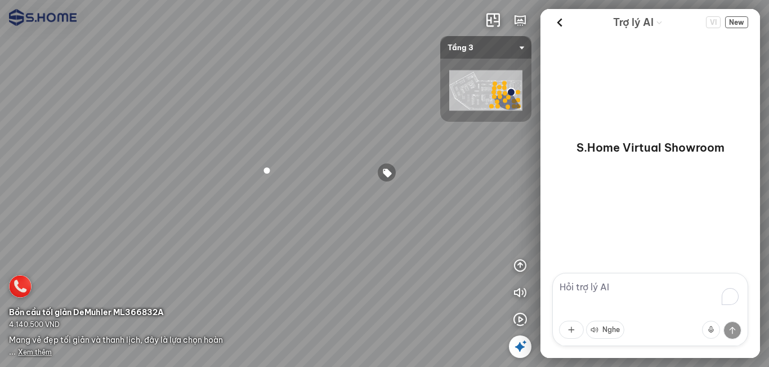
click at [35, 351] on span "Xem thêm" at bounding box center [35, 352] width 34 height 8
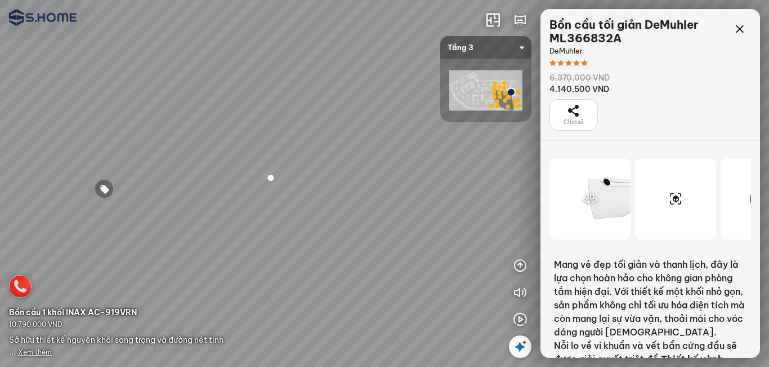
click at [675, 200] on div at bounding box center [675, 198] width 81 height 81
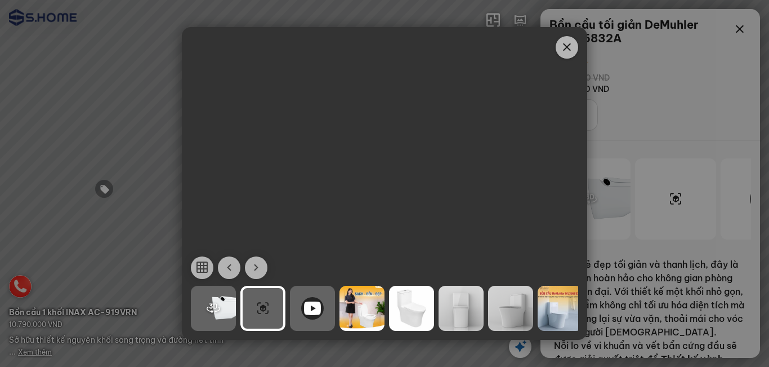
drag, startPoint x: 376, startPoint y: 206, endPoint x: 411, endPoint y: 164, distance: 54.8
click at [411, 164] on div "https://cdn3.clik.vn/clikvirtualtour/prod/info/model3d/1190/FBX_Laufen_Clea_DFP…" at bounding box center [385, 184] width 406 height 144
drag, startPoint x: 391, startPoint y: 188, endPoint x: 391, endPoint y: 225, distance: 37.2
click at [391, 225] on div "https://cdn3.clik.vn/clikvirtualtour/prod/info/model3d/1190/FBX_Laufen_Clea_DFP…" at bounding box center [385, 184] width 406 height 144
drag, startPoint x: 421, startPoint y: 196, endPoint x: 383, endPoint y: 194, distance: 37.8
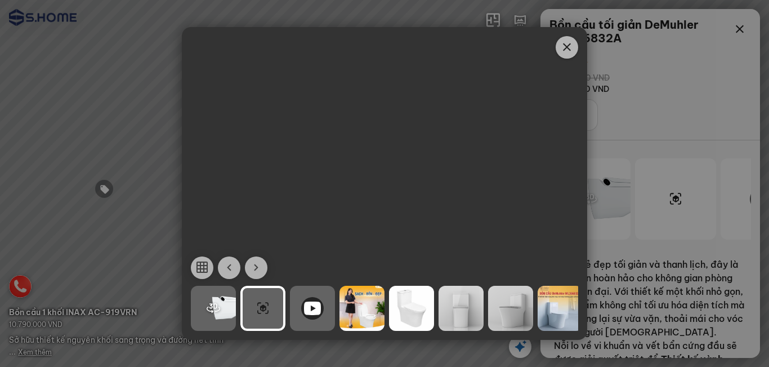
click at [383, 194] on div "https://cdn3.clik.vn/clikvirtualtour/prod/info/model3d/1190/FBX_Laufen_Clea_DFP…" at bounding box center [385, 184] width 406 height 144
drag, startPoint x: 433, startPoint y: 202, endPoint x: 361, endPoint y: 191, distance: 73.0
click at [361, 191] on div "https://cdn3.clik.vn/clikvirtualtour/prod/info/model3d/1190/FBX_Laufen_Clea_DFP…" at bounding box center [385, 184] width 406 height 144
drag, startPoint x: 384, startPoint y: 205, endPoint x: 403, endPoint y: 218, distance: 22.7
click at [401, 205] on div "https://cdn3.clik.vn/clikvirtualtour/prod/info/model3d/1190/FBX_Laufen_Clea_DFP…" at bounding box center [385, 184] width 406 height 144
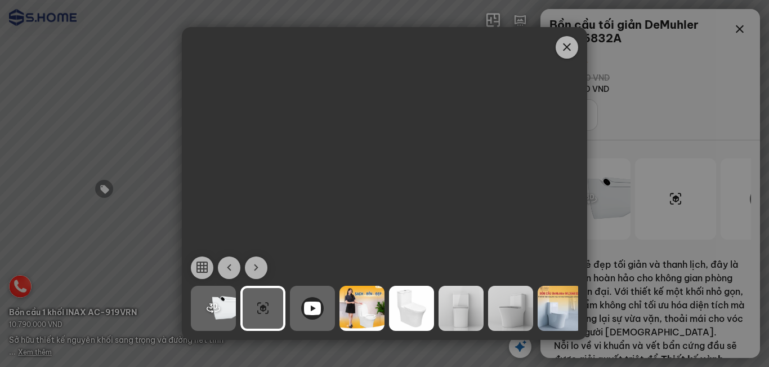
click at [316, 312] on icon at bounding box center [312, 308] width 17 height 14
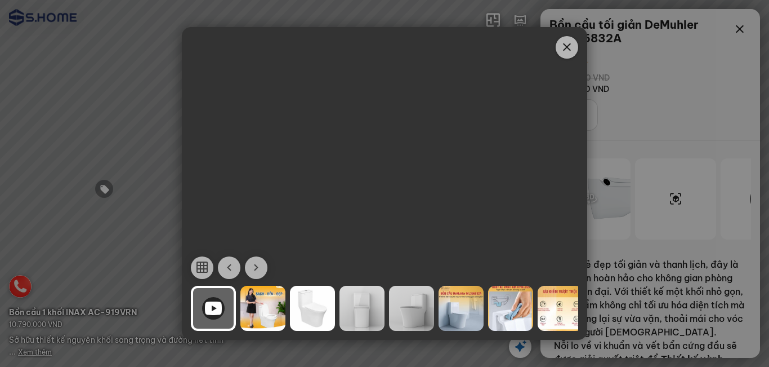
click at [271, 306] on div at bounding box center [263, 308] width 45 height 45
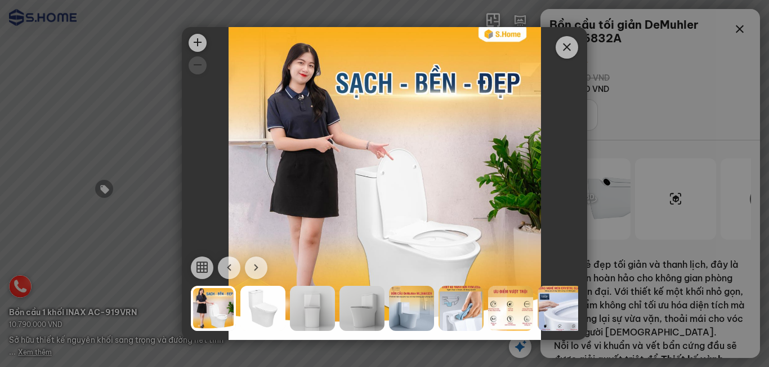
click at [235, 271] on icon "button" at bounding box center [229, 268] width 14 height 14
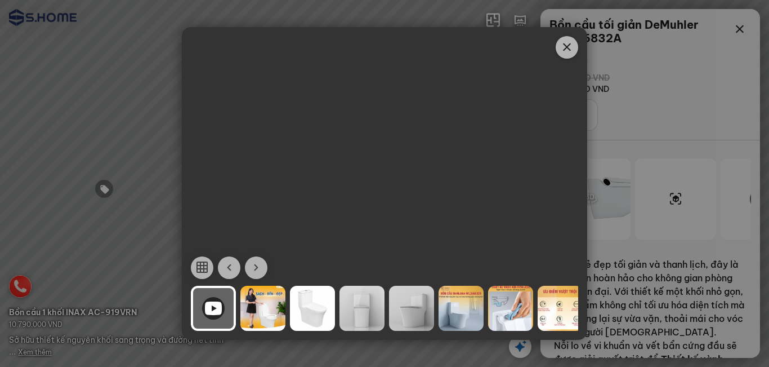
click at [219, 301] on icon at bounding box center [213, 308] width 17 height 14
click at [392, 229] on div at bounding box center [385, 183] width 406 height 313
click at [203, 264] on icon "button" at bounding box center [202, 268] width 14 height 14
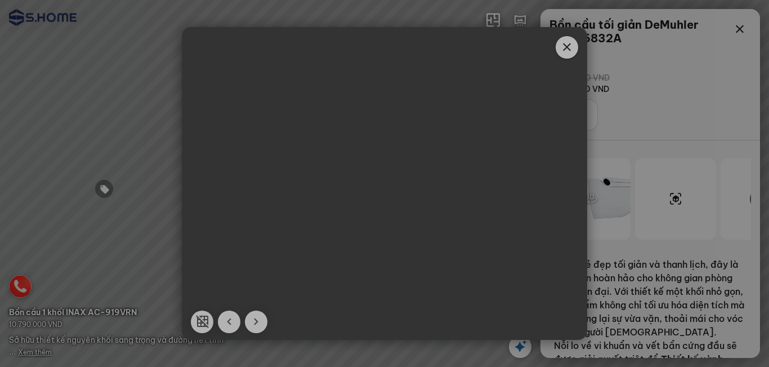
click at [198, 320] on icon "button" at bounding box center [202, 322] width 14 height 14
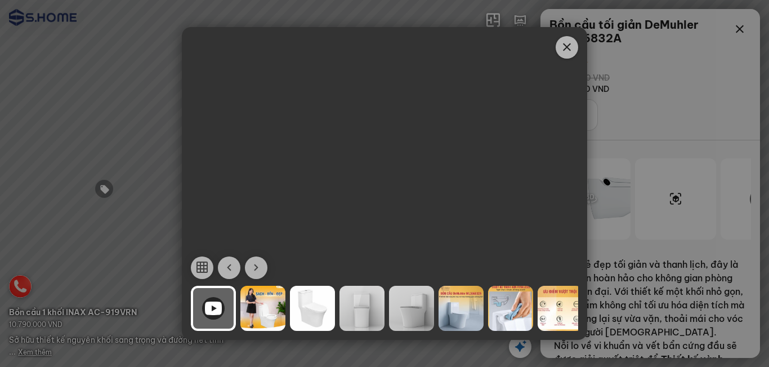
click at [500, 306] on div at bounding box center [510, 308] width 45 height 45
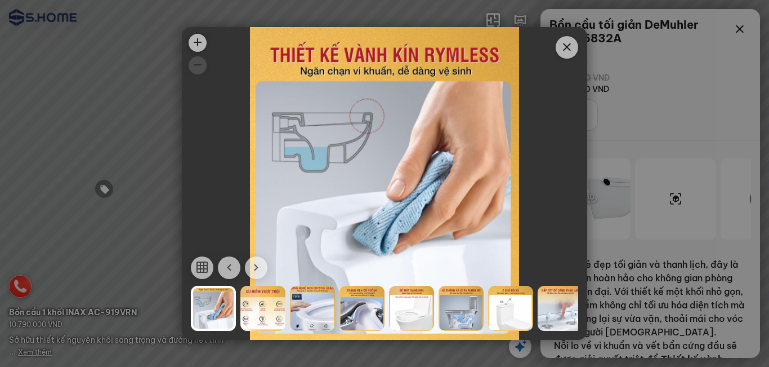
click at [227, 274] on button "button" at bounding box center [229, 267] width 23 height 23
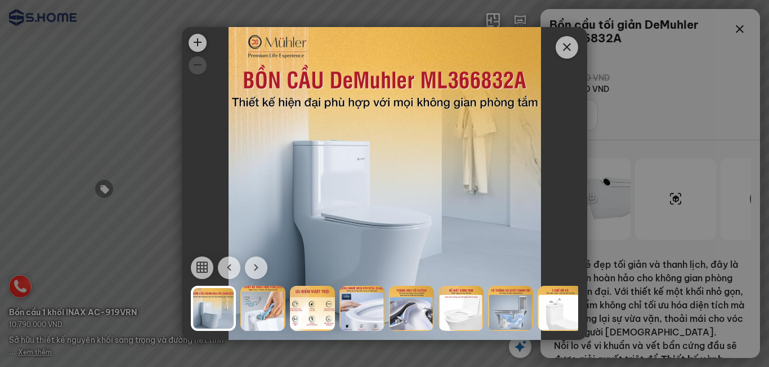
click at [227, 274] on button "button" at bounding box center [229, 267] width 23 height 23
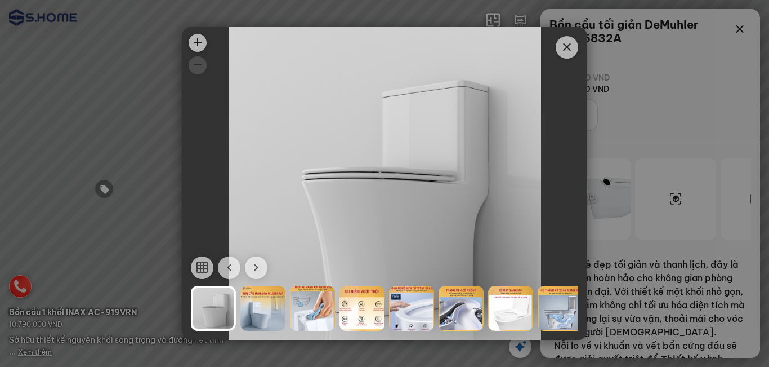
click at [233, 268] on icon "button" at bounding box center [229, 268] width 14 height 14
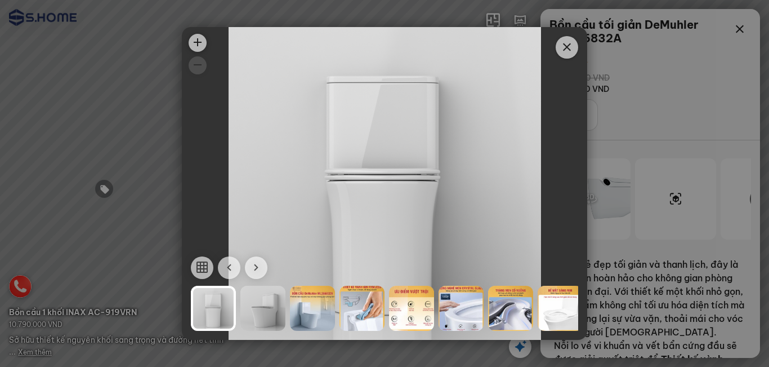
drag, startPoint x: 217, startPoint y: 305, endPoint x: 427, endPoint y: 306, distance: 209.5
click at [236, 306] on div at bounding box center [213, 308] width 45 height 45
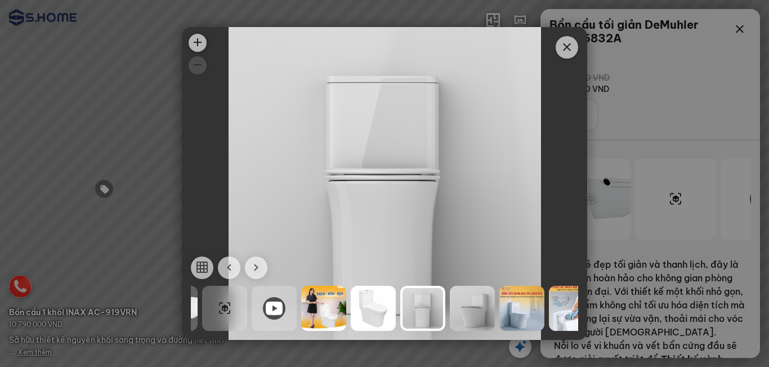
click at [274, 313] on icon at bounding box center [274, 308] width 17 height 14
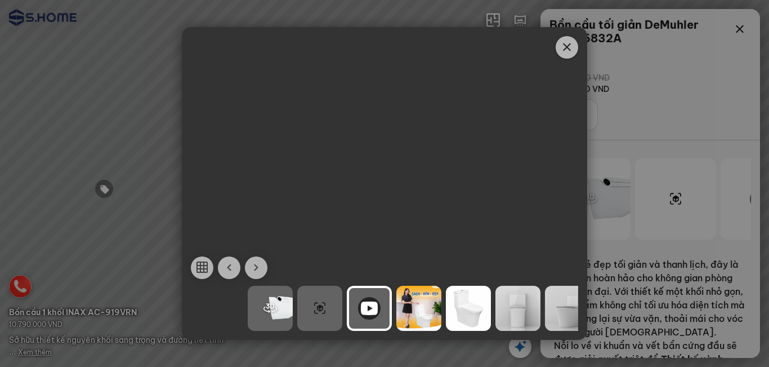
drag, startPoint x: 251, startPoint y: 313, endPoint x: 407, endPoint y: 312, distance: 156.0
click at [407, 312] on div at bounding box center [419, 308] width 45 height 45
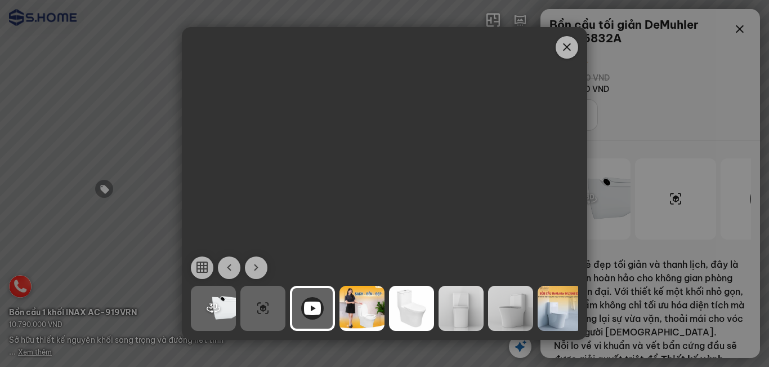
click at [268, 305] on div at bounding box center [263, 308] width 45 height 45
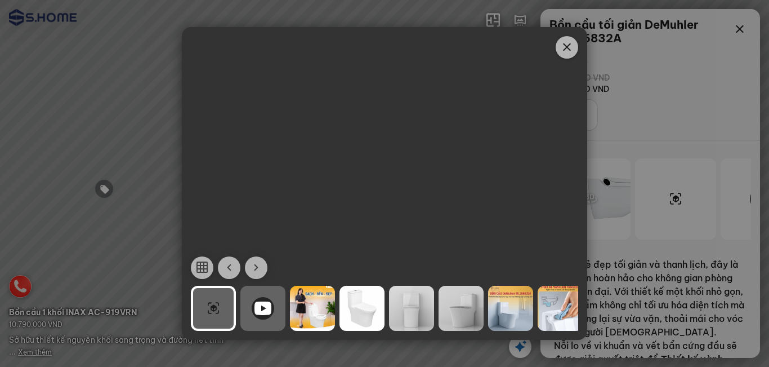
click at [269, 305] on icon at bounding box center [263, 308] width 17 height 14
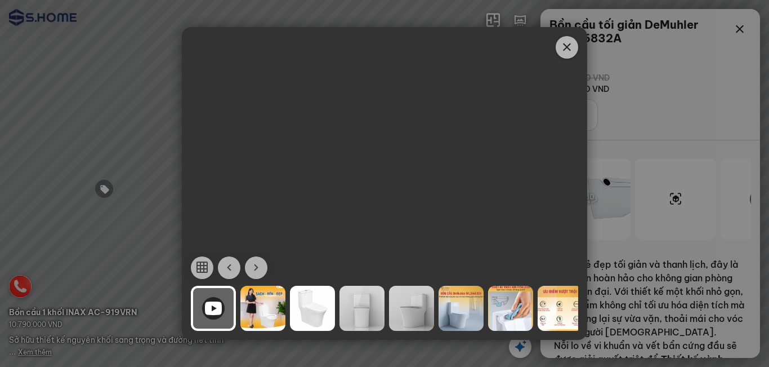
click at [358, 225] on div at bounding box center [385, 183] width 406 height 313
click at [207, 296] on div at bounding box center [213, 308] width 45 height 45
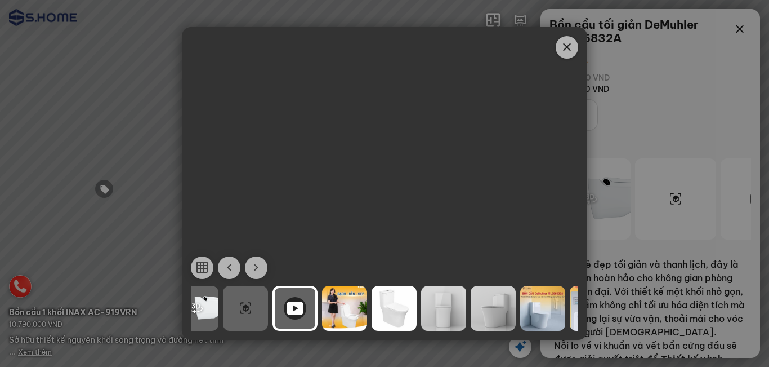
drag, startPoint x: 208, startPoint y: 308, endPoint x: 290, endPoint y: 309, distance: 81.7
click at [290, 309] on icon at bounding box center [295, 308] width 17 height 14
click at [248, 309] on div at bounding box center [245, 308] width 45 height 45
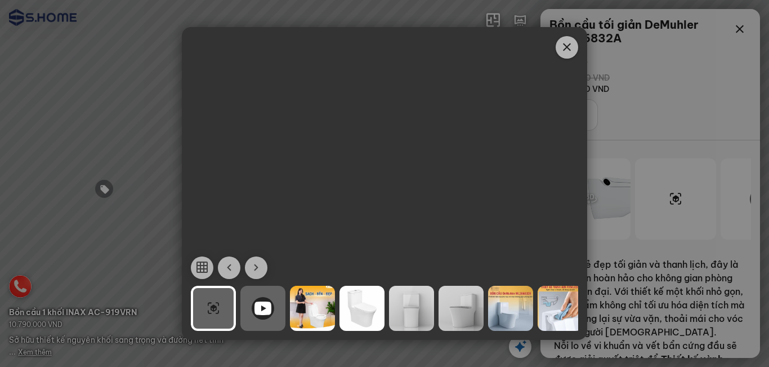
drag, startPoint x: 398, startPoint y: 193, endPoint x: 339, endPoint y: 220, distance: 65.3
click at [339, 220] on div "https://cdn3.clik.vn/clikvirtualtour/prod/info/model3d/1190/FBX_Laufen_Clea_DFP…" at bounding box center [385, 184] width 406 height 144
drag, startPoint x: 416, startPoint y: 209, endPoint x: 362, endPoint y: 215, distance: 53.8
click at [366, 210] on div "https://cdn3.clik.vn/clikvirtualtour/prod/info/model3d/1190/FBX_Laufen_Clea_DFP…" at bounding box center [385, 184] width 406 height 144
click at [271, 309] on icon at bounding box center [263, 308] width 17 height 14
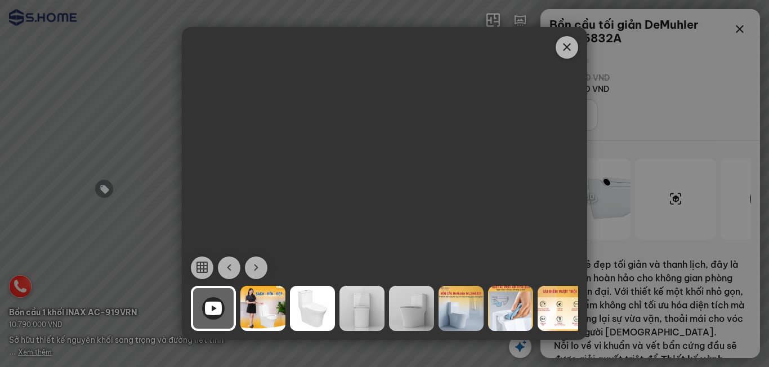
click at [451, 164] on div at bounding box center [385, 183] width 406 height 313
click at [566, 41] on icon "Close" at bounding box center [567, 48] width 14 height 14
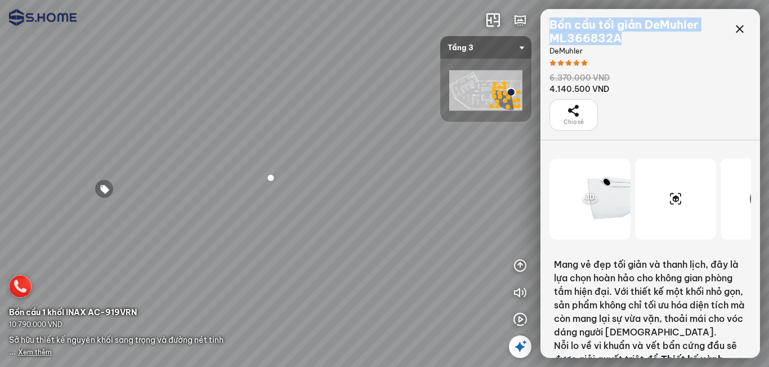
drag, startPoint x: 624, startPoint y: 41, endPoint x: 549, endPoint y: 27, distance: 75.7
click at [549, 27] on div "Bồn cầu tối giản DeMuhler ML366832A DeMuhler 6.370.000 VND 4.140.500 VND Chia sẻ" at bounding box center [651, 74] width 220 height 131
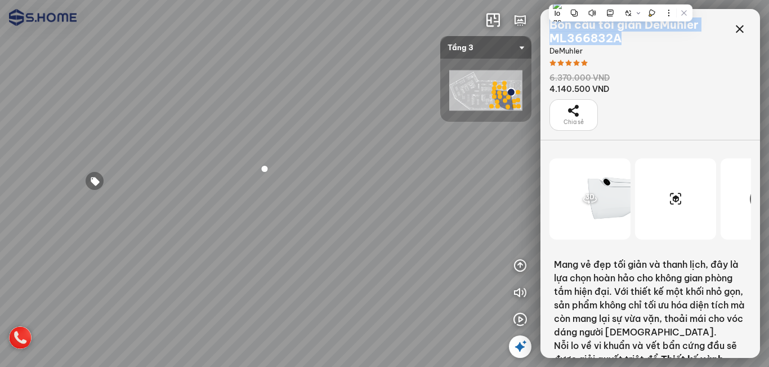
drag, startPoint x: 447, startPoint y: 208, endPoint x: 527, endPoint y: 45, distance: 181.9
click at [367, 159] on div at bounding box center [384, 183] width 769 height 367
click at [449, 152] on div at bounding box center [384, 183] width 769 height 367
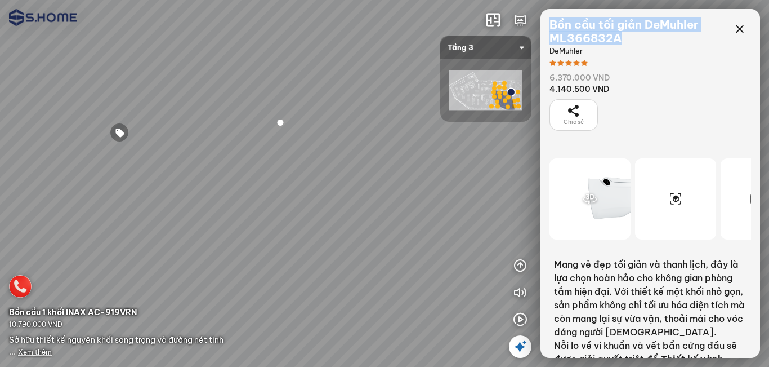
click at [568, 106] on icon at bounding box center [574, 111] width 14 height 14
